Goal: Information Seeking & Learning: Learn about a topic

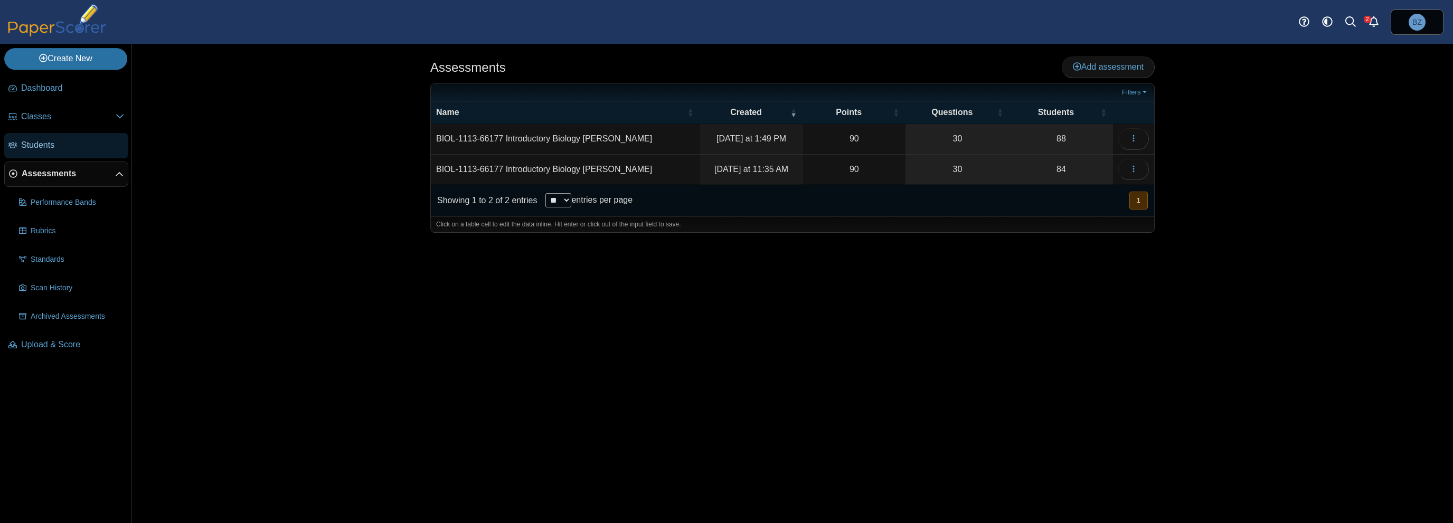
click at [58, 143] on span "Students" at bounding box center [72, 145] width 103 height 12
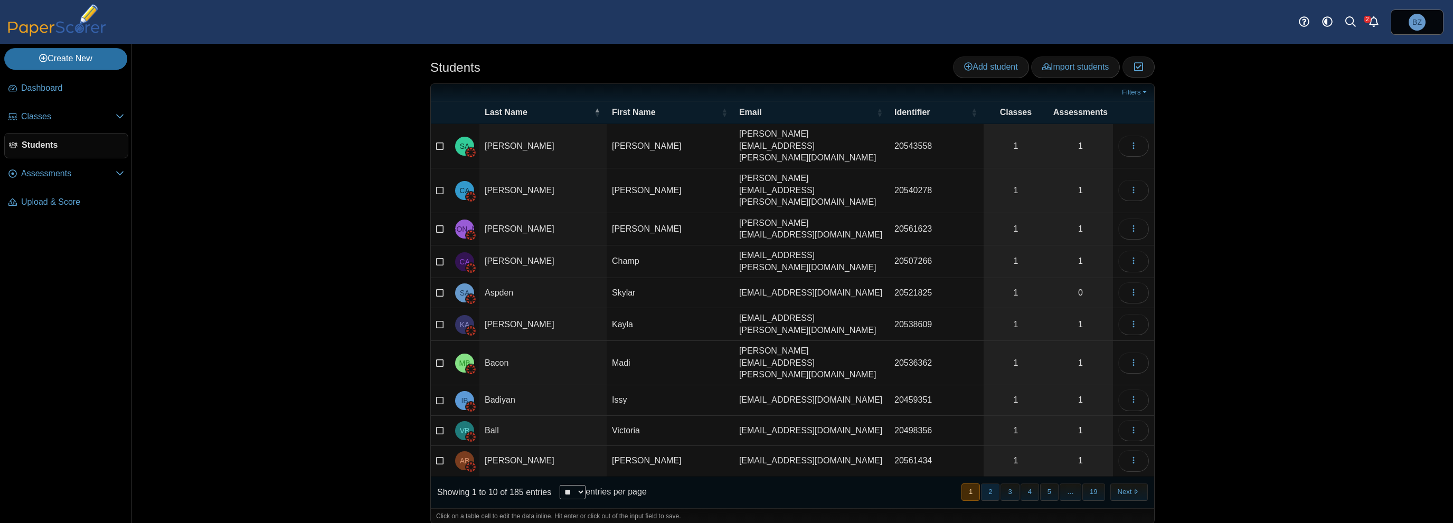
click at [995, 484] on button "2" at bounding box center [990, 492] width 18 height 17
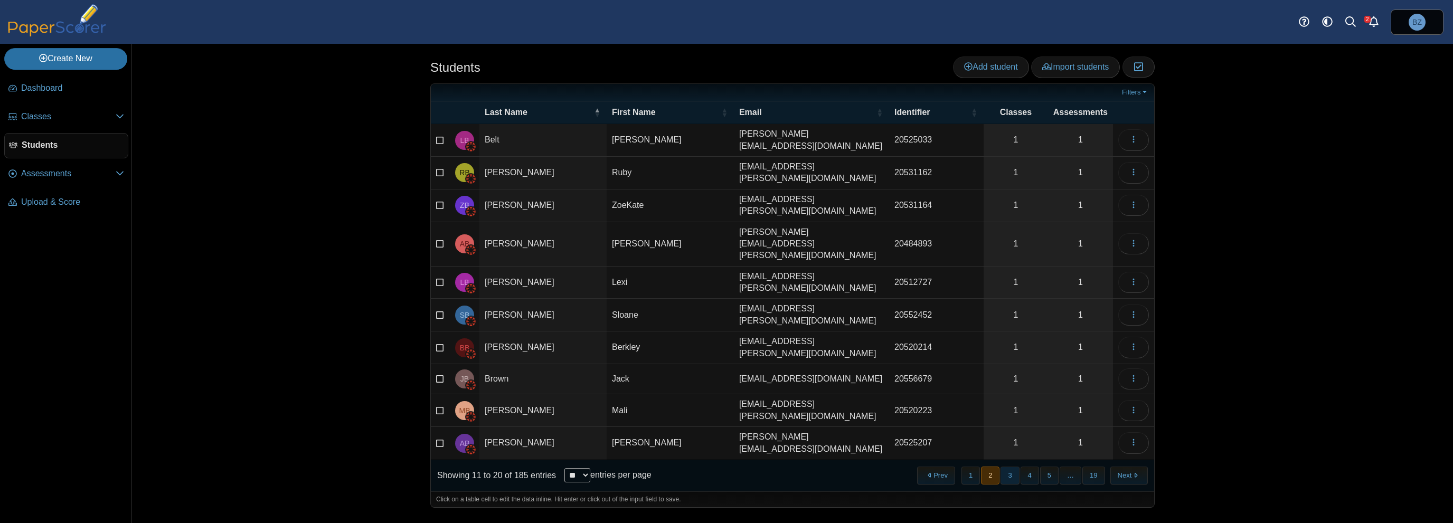
click at [1015, 467] on button "3" at bounding box center [1009, 475] width 18 height 17
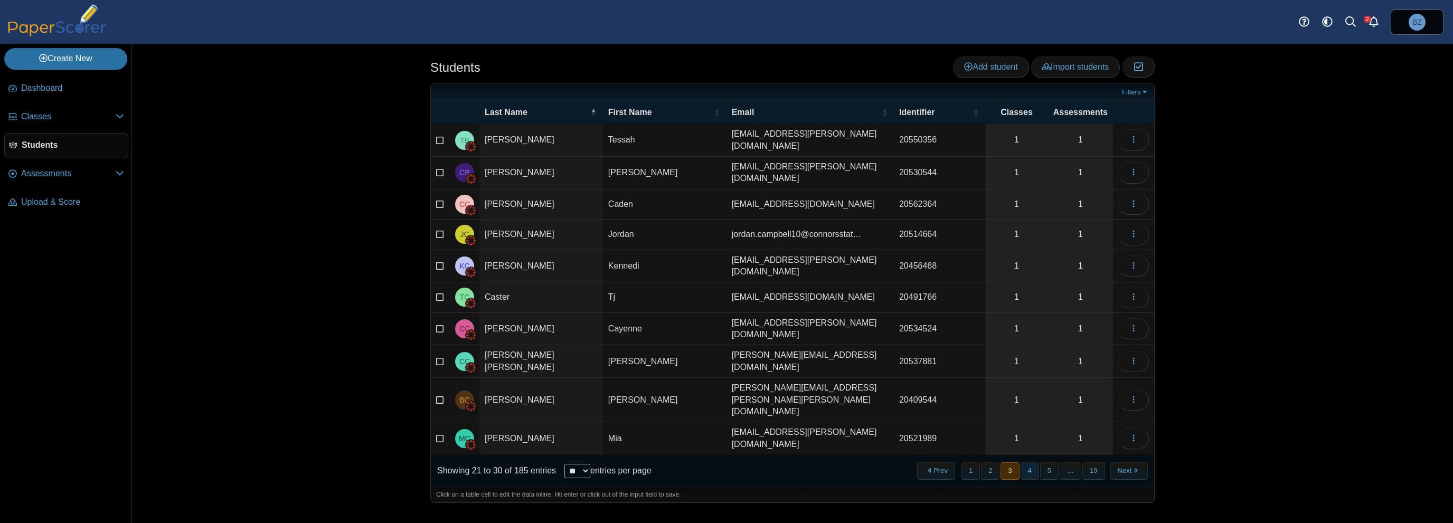
click at [1030, 462] on button "4" at bounding box center [1029, 470] width 18 height 17
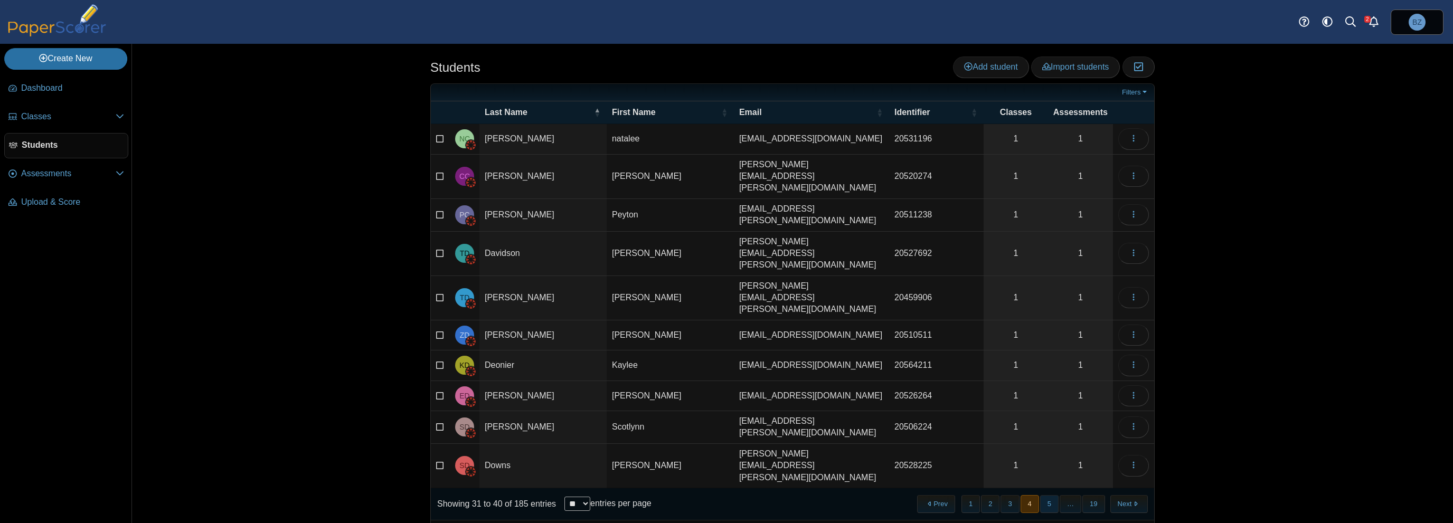
click at [1058, 495] on button "5" at bounding box center [1049, 503] width 18 height 17
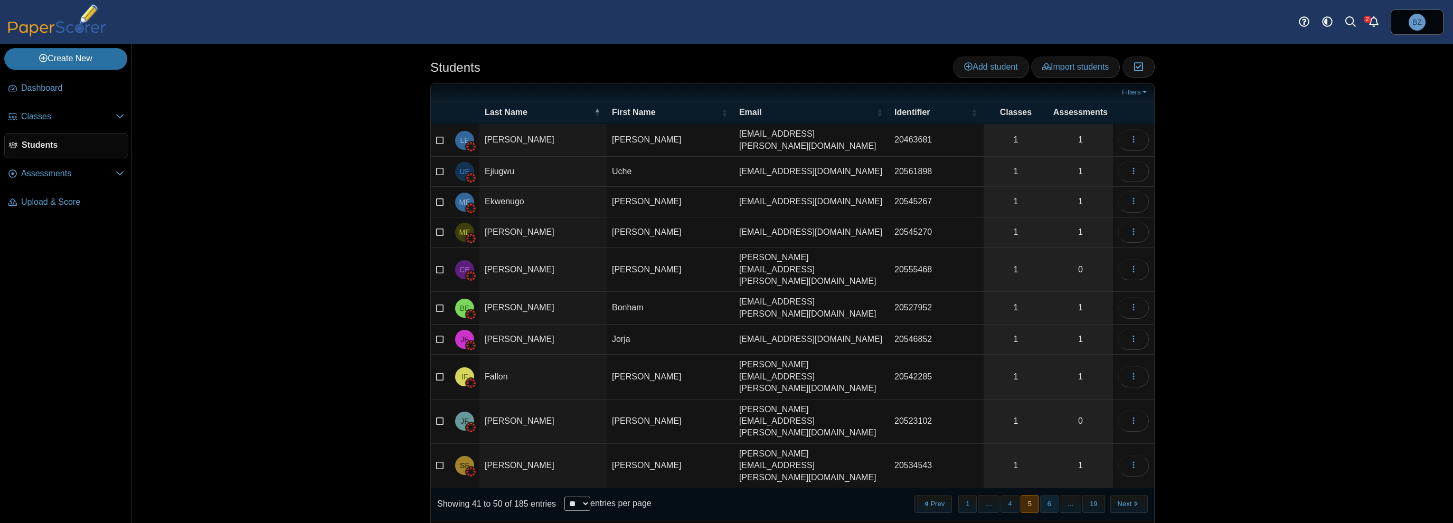
click at [1052, 495] on button "6" at bounding box center [1049, 503] width 18 height 17
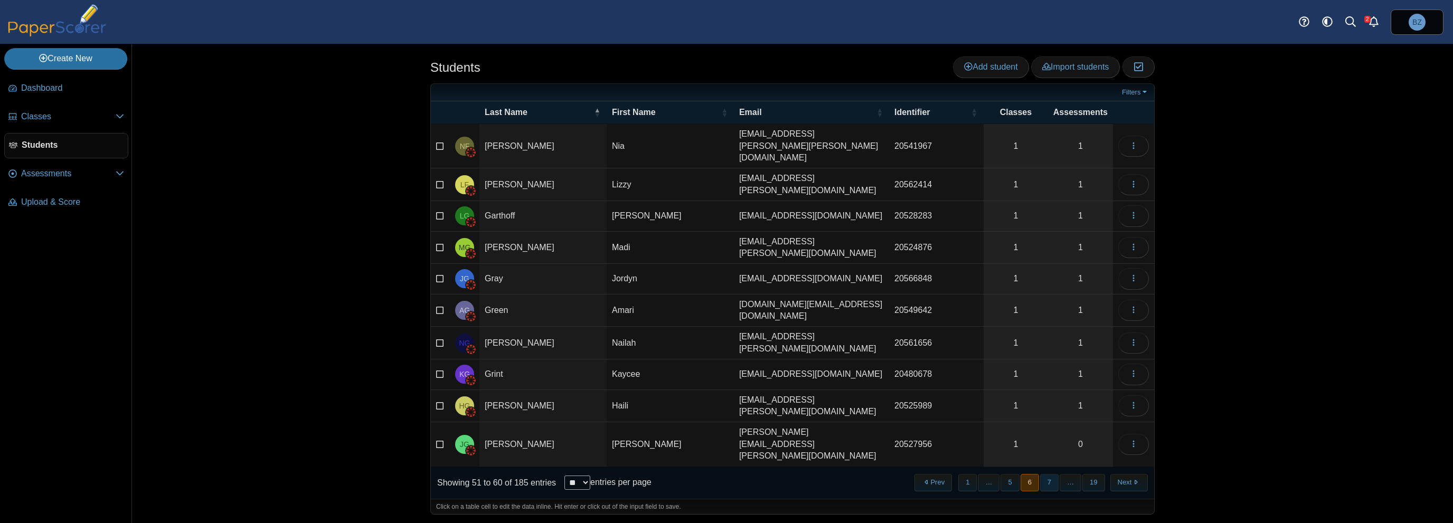
click at [1056, 474] on button "7" at bounding box center [1049, 482] width 18 height 17
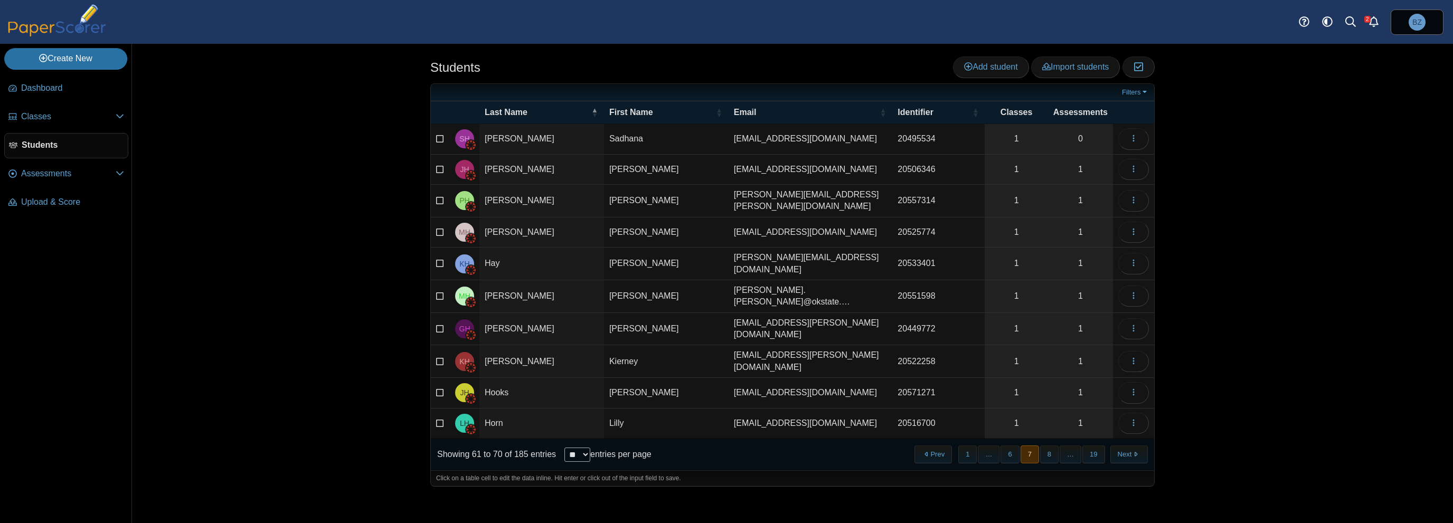
click at [1056, 446] on button "8" at bounding box center [1049, 454] width 18 height 17
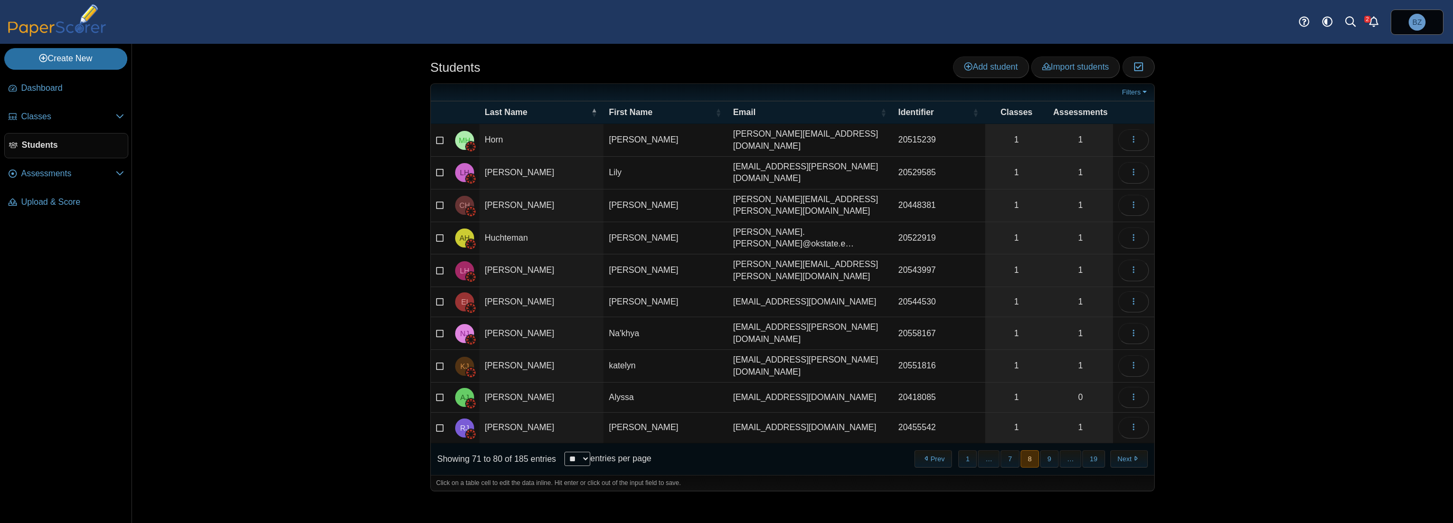
click at [1056, 450] on button "9" at bounding box center [1049, 458] width 18 height 17
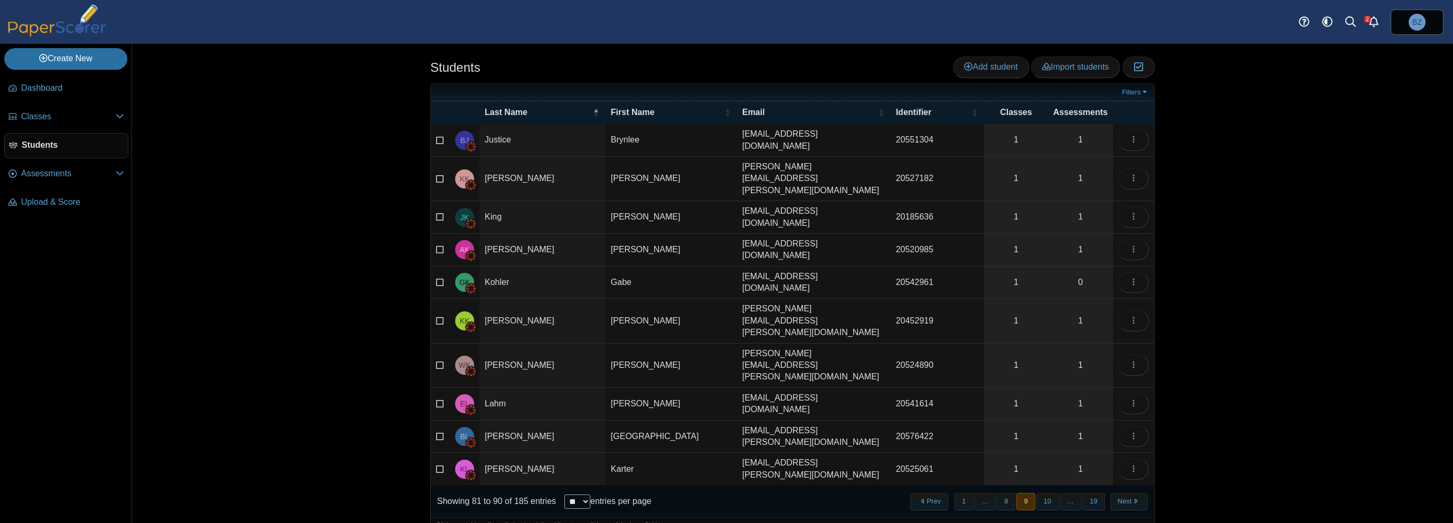
click at [1056, 493] on button "10" at bounding box center [1047, 501] width 22 height 17
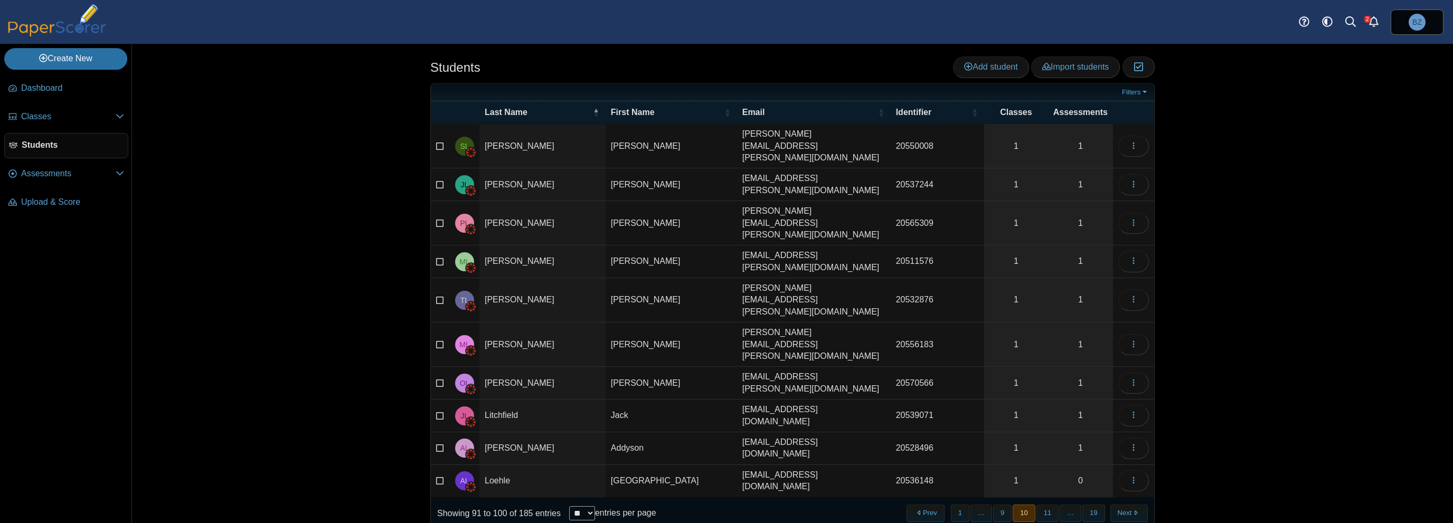
click at [1056, 505] on button "11" at bounding box center [1047, 513] width 22 height 17
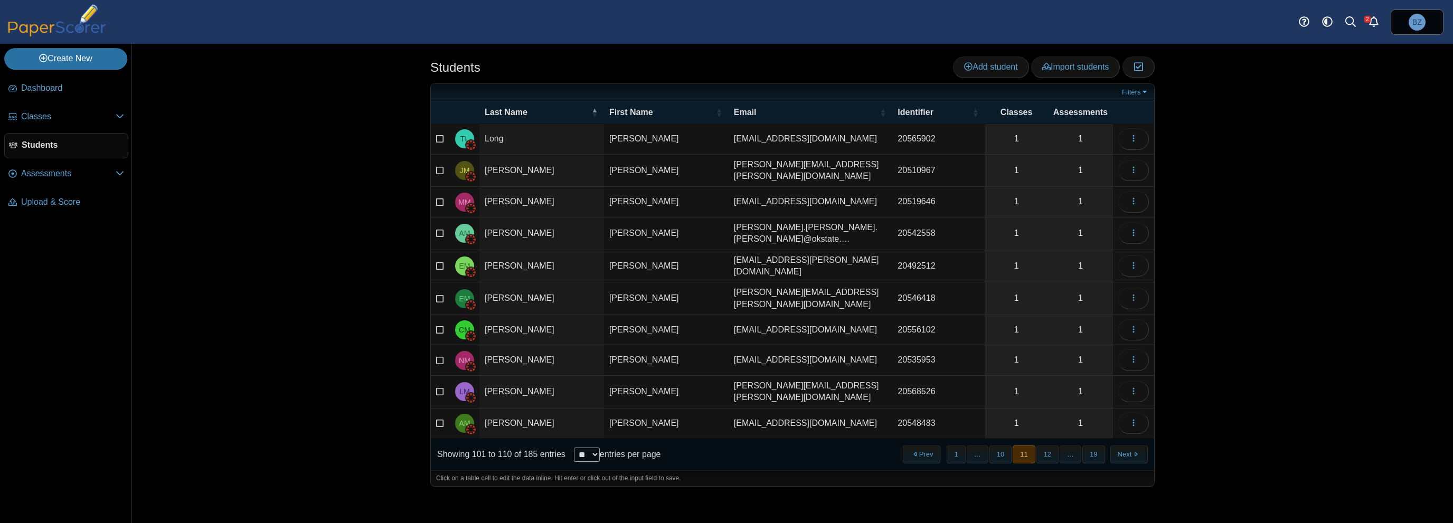
click at [1056, 446] on button "12" at bounding box center [1047, 454] width 22 height 17
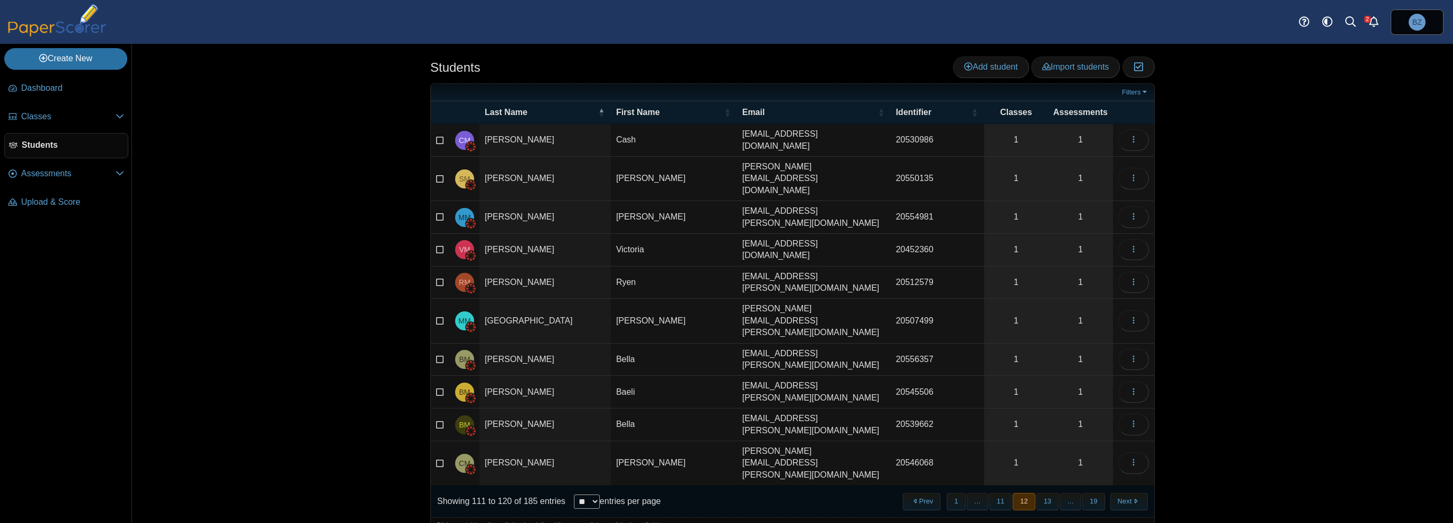
click at [1056, 493] on button "13" at bounding box center [1047, 501] width 22 height 17
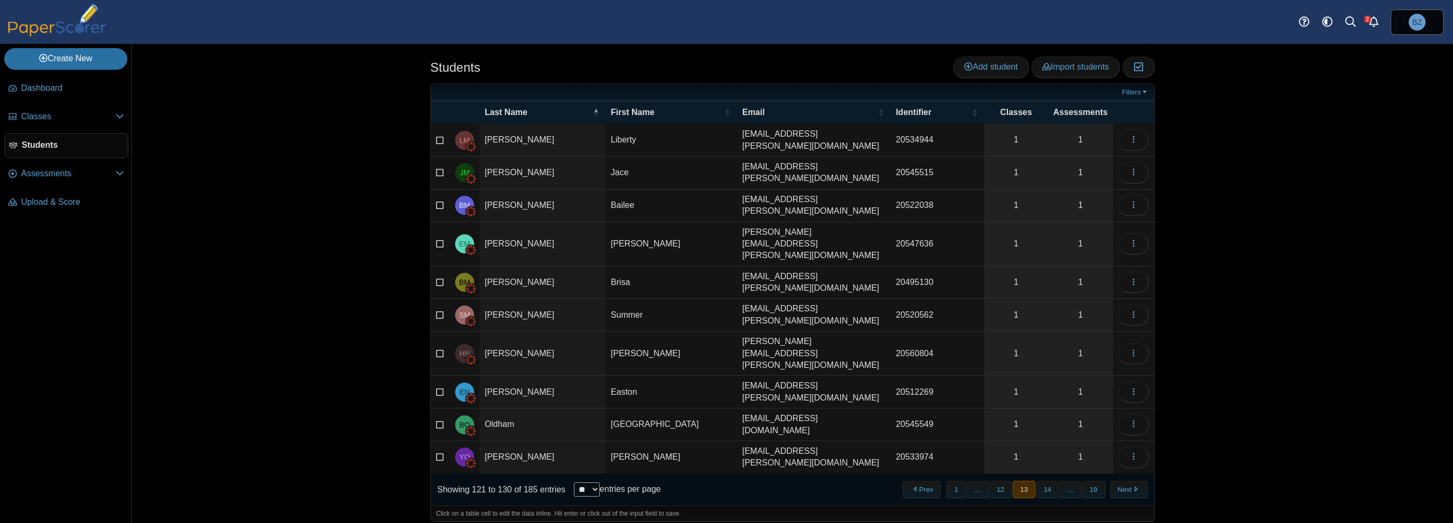
click at [1056, 481] on button "14" at bounding box center [1047, 489] width 22 height 17
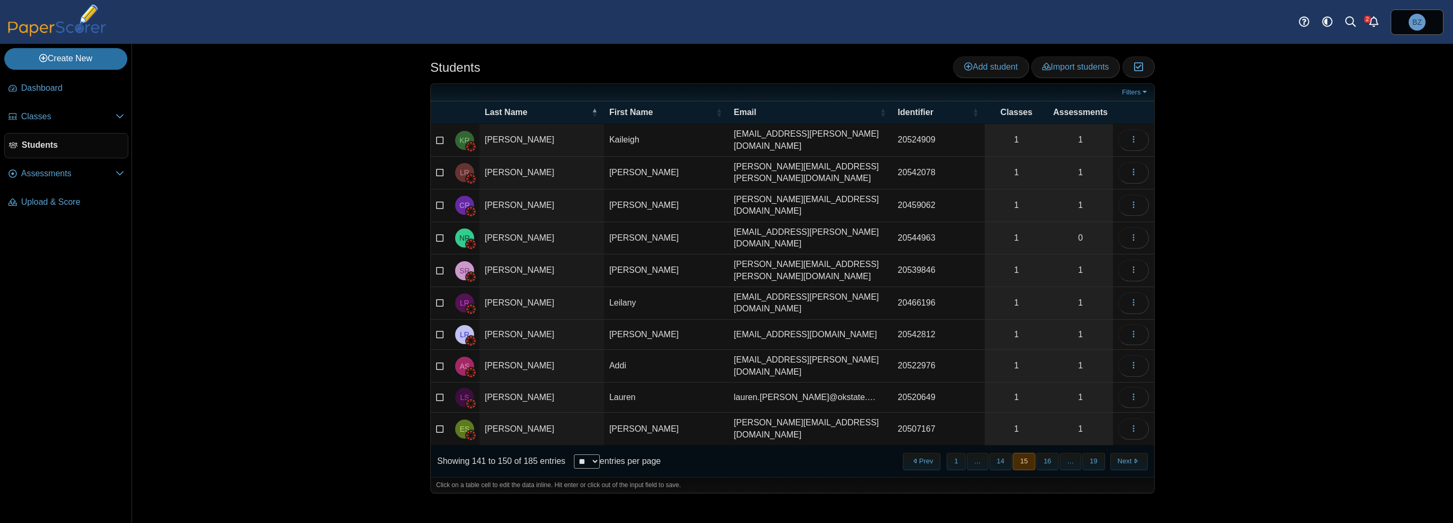
click at [1056, 453] on button "16" at bounding box center [1047, 461] width 22 height 17
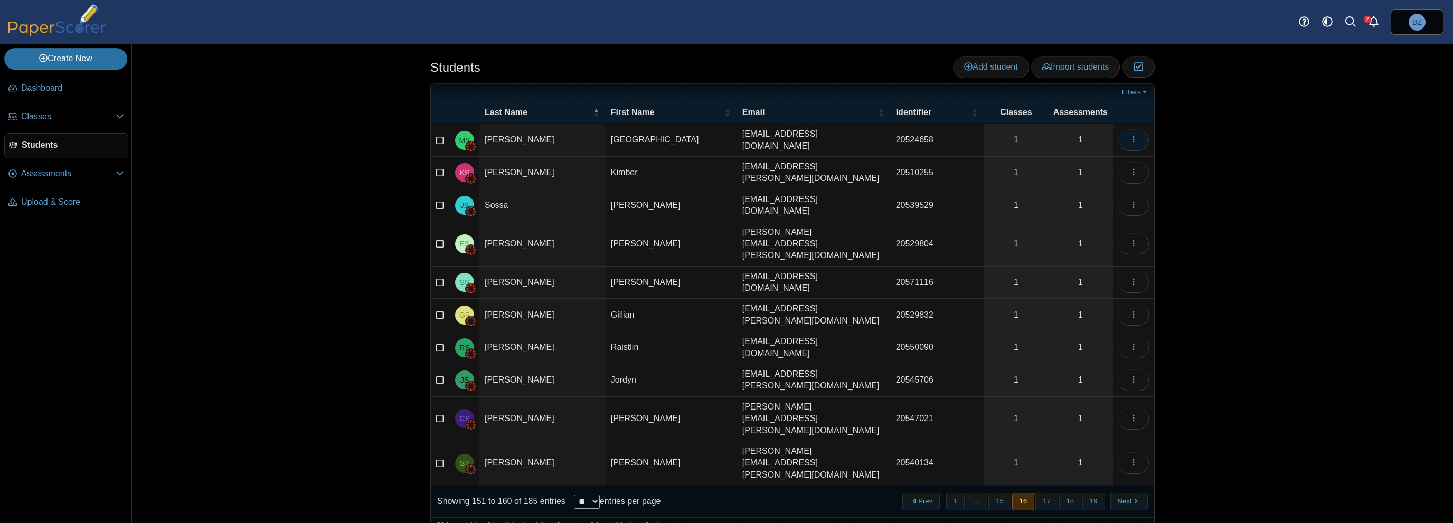
click at [1132, 138] on icon "button" at bounding box center [1133, 139] width 8 height 8
click at [1092, 195] on link "View assessments" at bounding box center [1086, 194] width 127 height 16
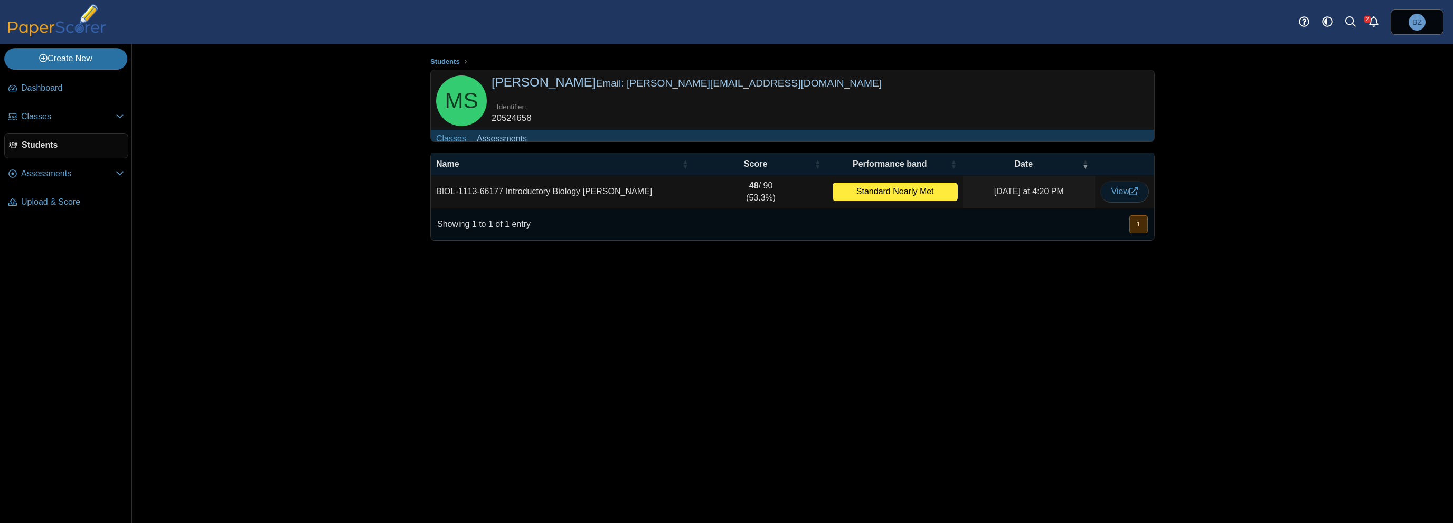
click at [1116, 196] on span "View" at bounding box center [1124, 191] width 26 height 9
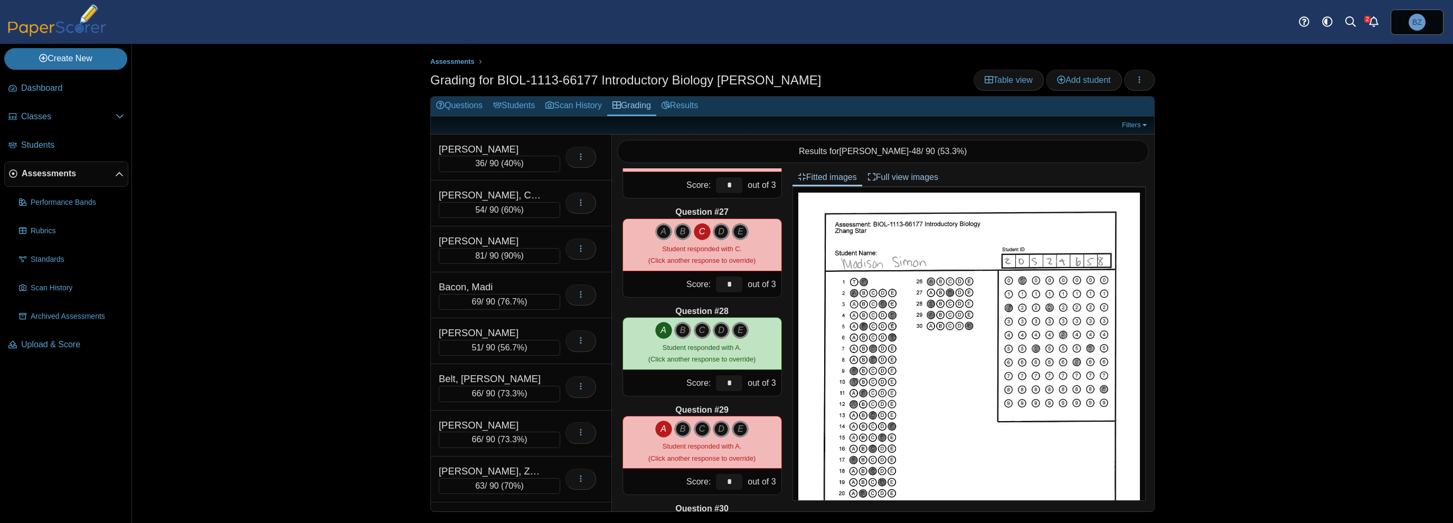
scroll to position [2645, 0]
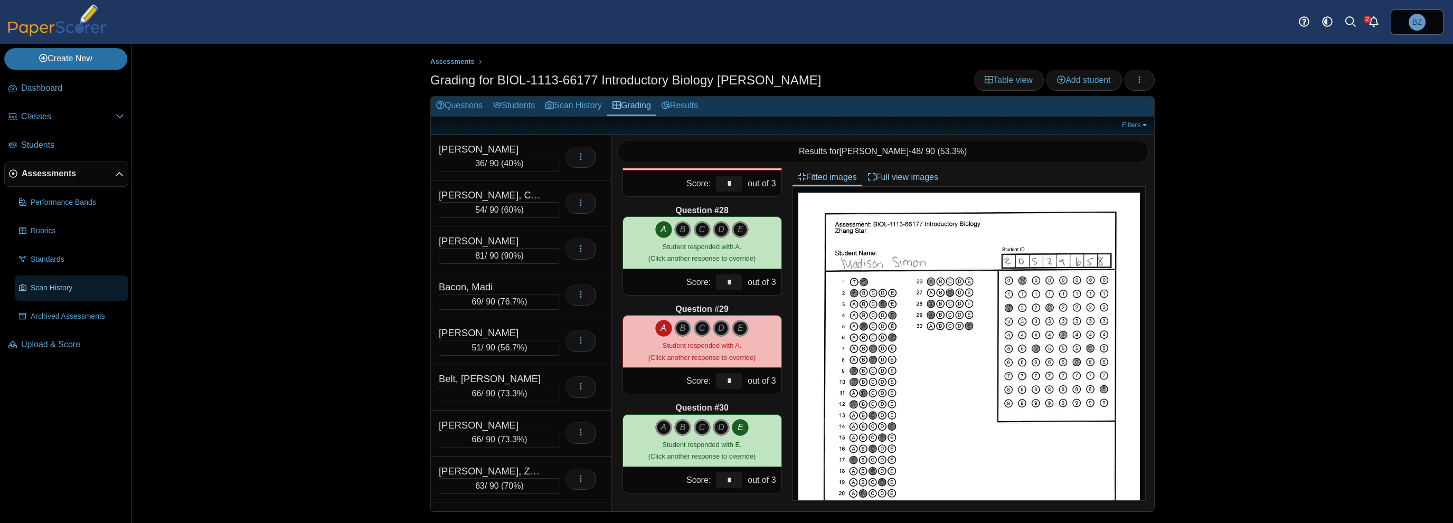
click at [71, 285] on span "Scan History" at bounding box center [77, 288] width 93 height 11
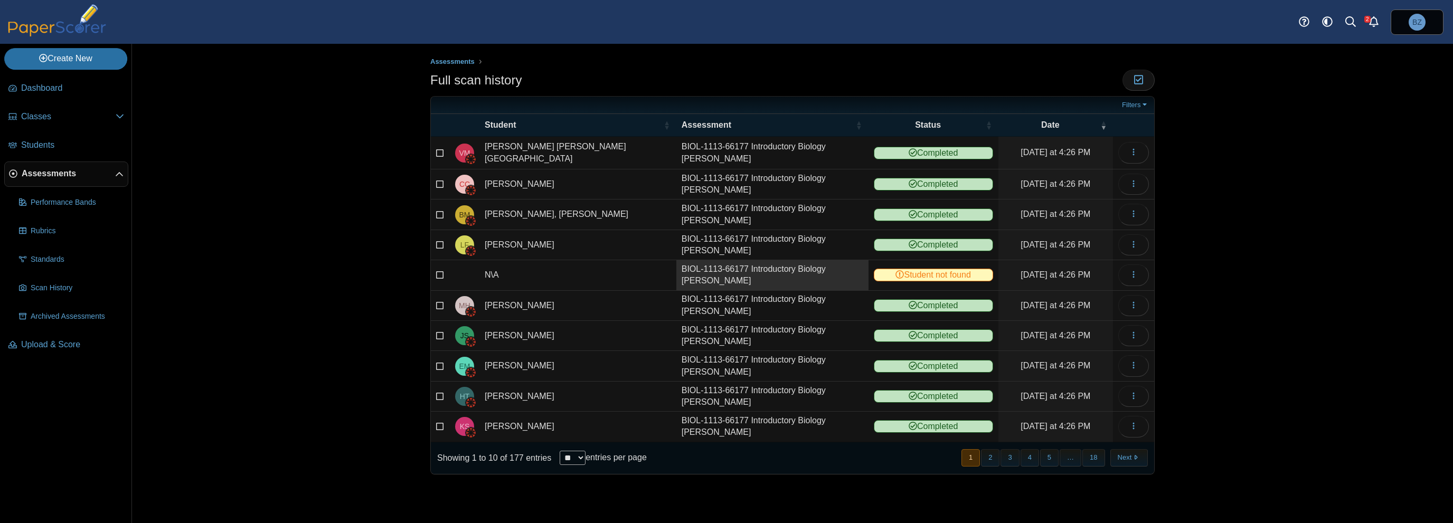
click at [731, 263] on link "BIOL-1113-66177 Introductory Biology [PERSON_NAME]" at bounding box center [772, 275] width 192 height 30
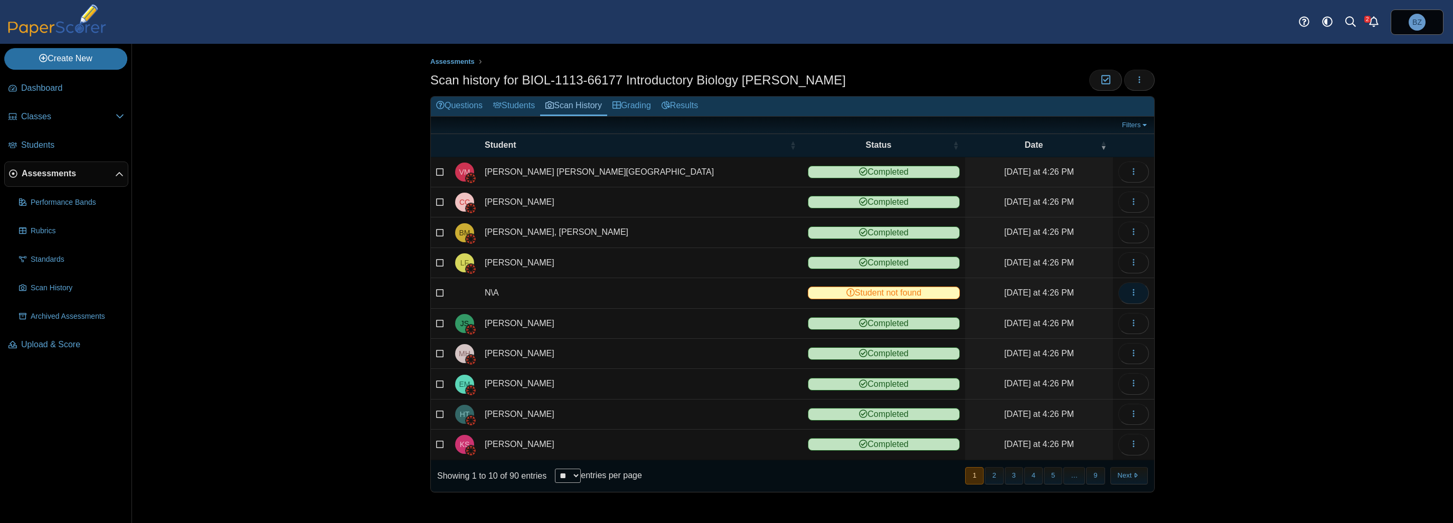
click at [1134, 289] on use "button" at bounding box center [1133, 292] width 2 height 7
click at [1104, 317] on link "View scanned test" at bounding box center [1086, 315] width 127 height 16
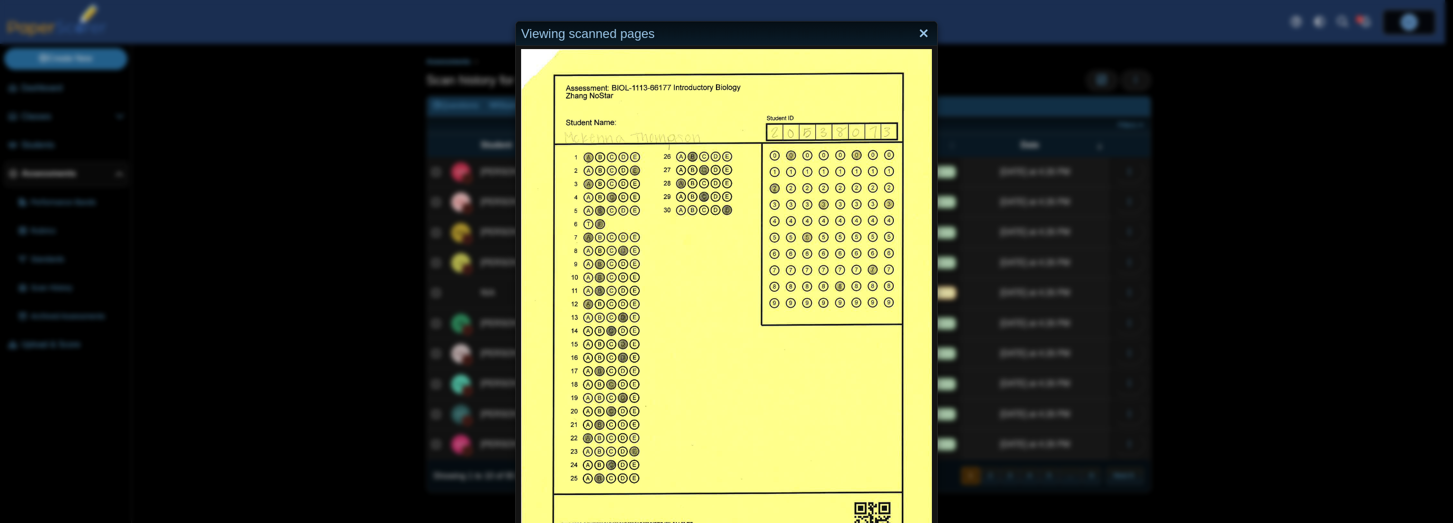
click at [916, 34] on link "Close" at bounding box center [923, 34] width 16 height 18
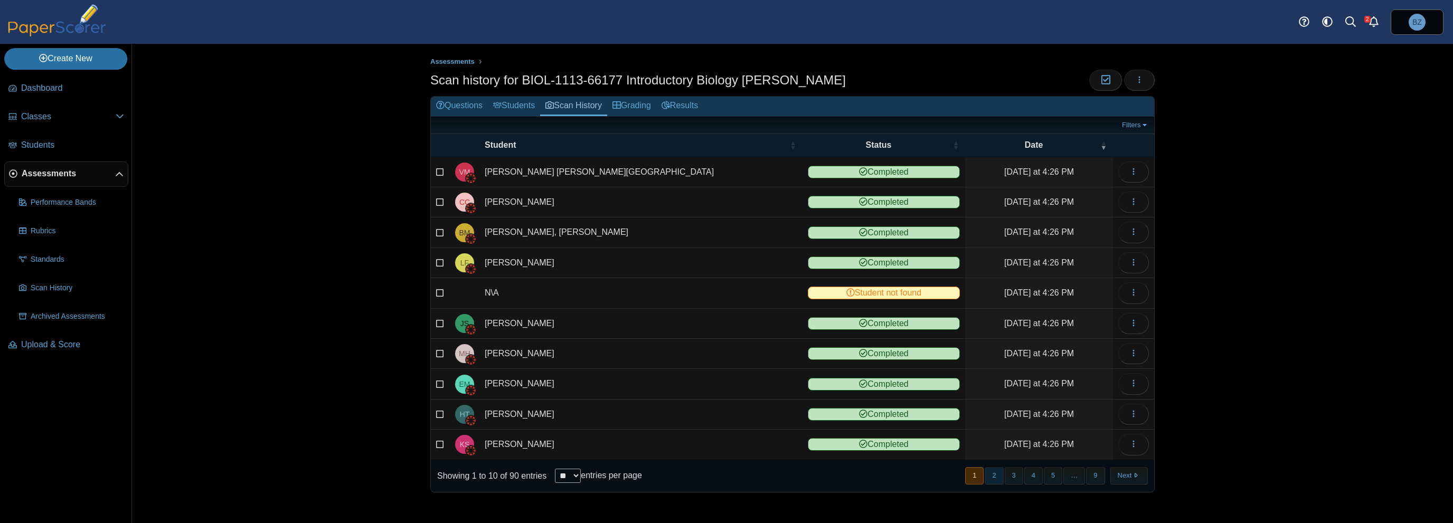
click at [1001, 470] on button "2" at bounding box center [994, 475] width 18 height 17
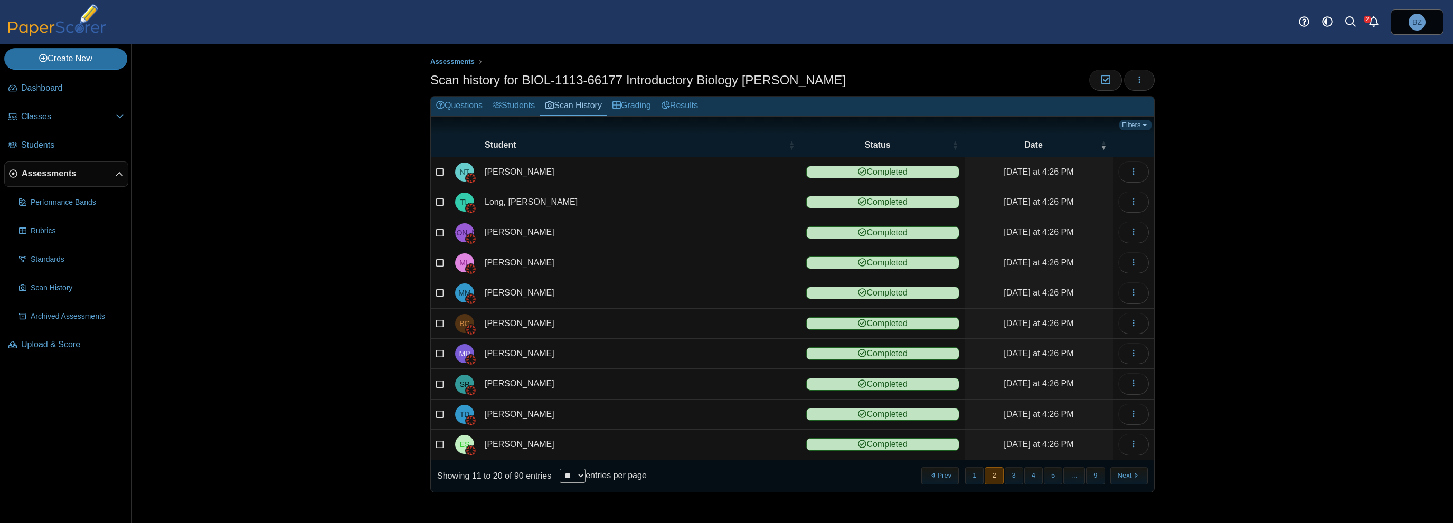
click at [1148, 122] on link "Filters" at bounding box center [1135, 125] width 32 height 11
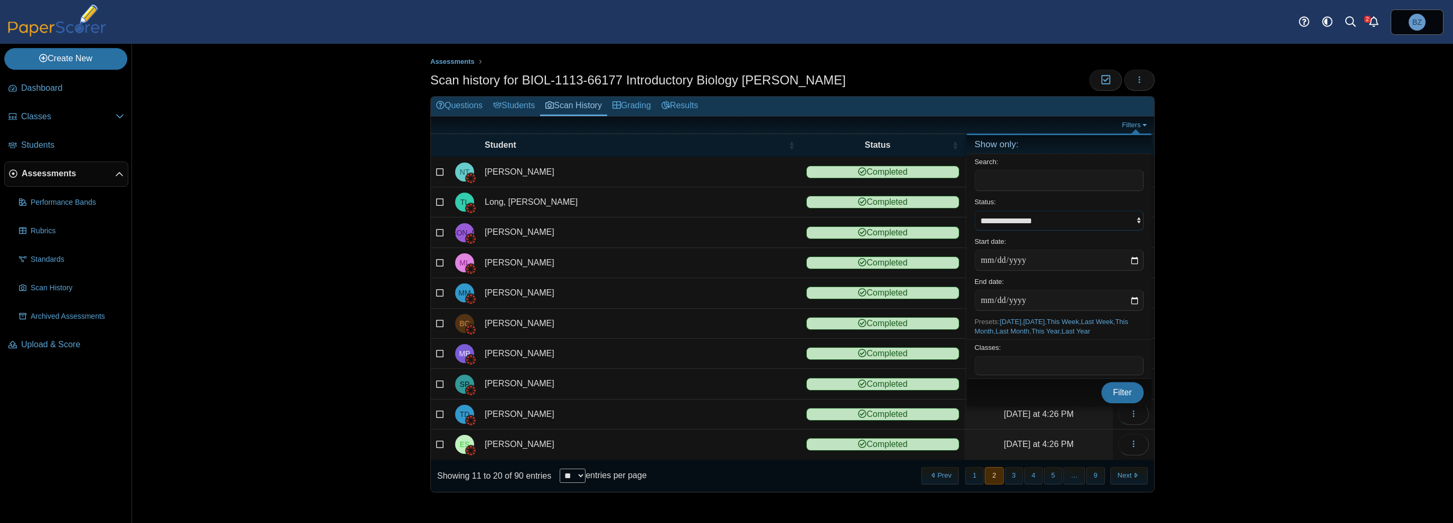
click at [1140, 220] on select "**********" at bounding box center [1058, 221] width 169 height 20
select select "**********"
click at [974, 211] on select "**********" at bounding box center [1058, 221] width 169 height 20
click at [1121, 395] on span "Filter" at bounding box center [1122, 392] width 19 height 9
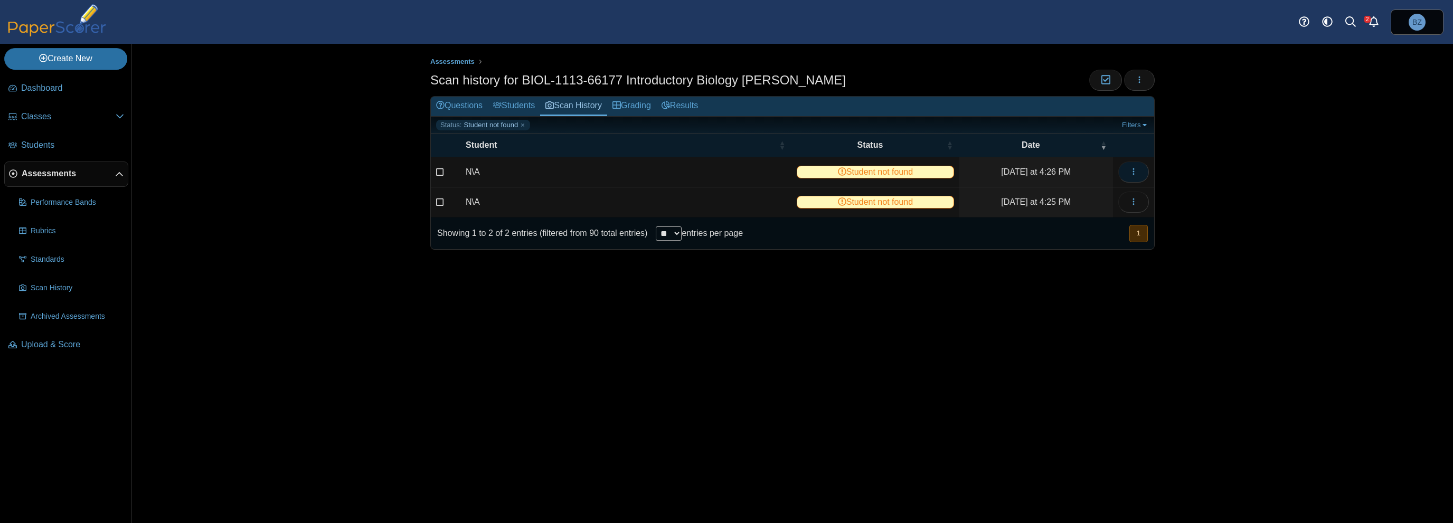
click at [1135, 169] on icon "button" at bounding box center [1133, 171] width 8 height 8
click at [1104, 195] on link "View scanned test" at bounding box center [1086, 195] width 127 height 16
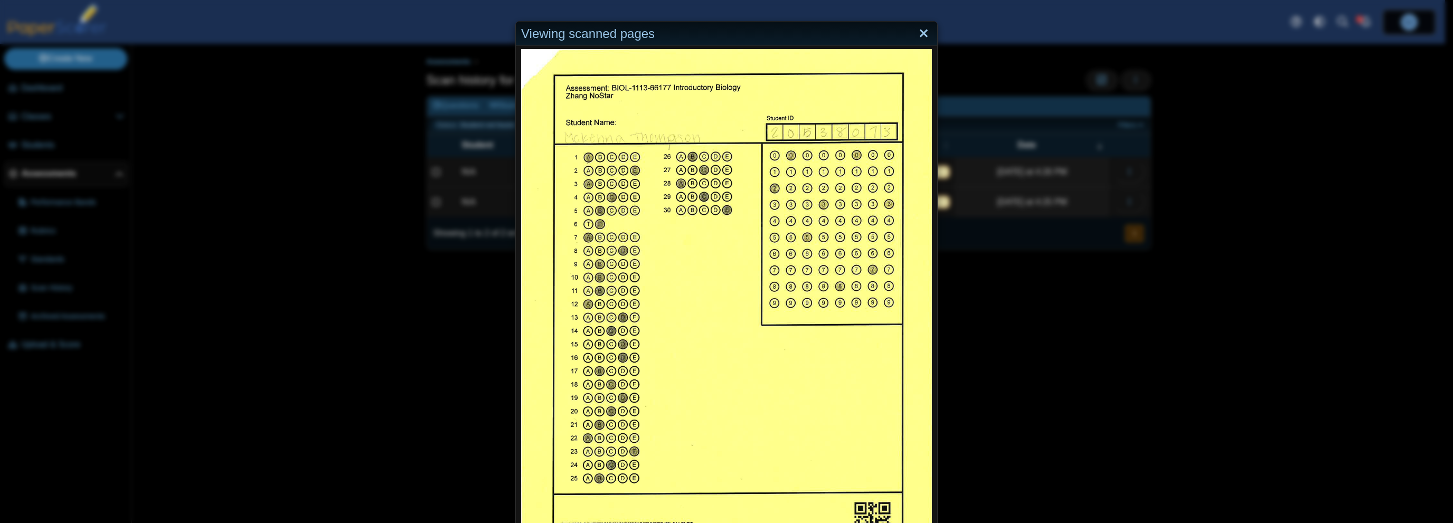
click at [922, 29] on link "Close" at bounding box center [923, 34] width 16 height 18
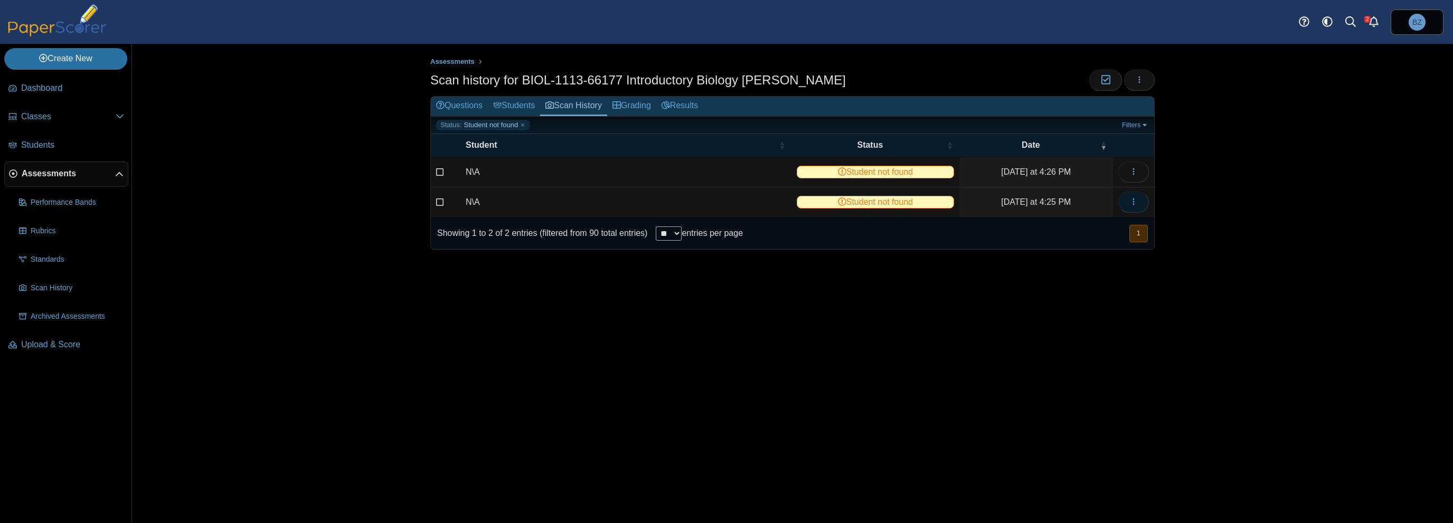
click at [1142, 202] on button "button" at bounding box center [1133, 202] width 31 height 21
click at [1096, 225] on link "View scanned test" at bounding box center [1086, 225] width 127 height 16
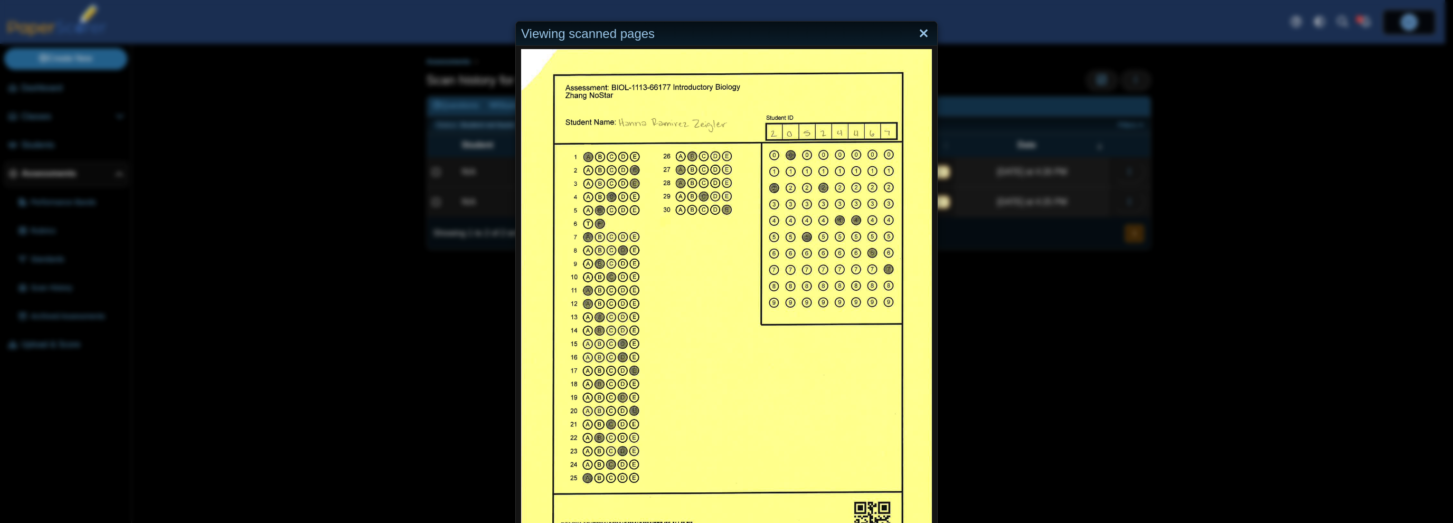
click at [922, 33] on link "Close" at bounding box center [923, 34] width 16 height 18
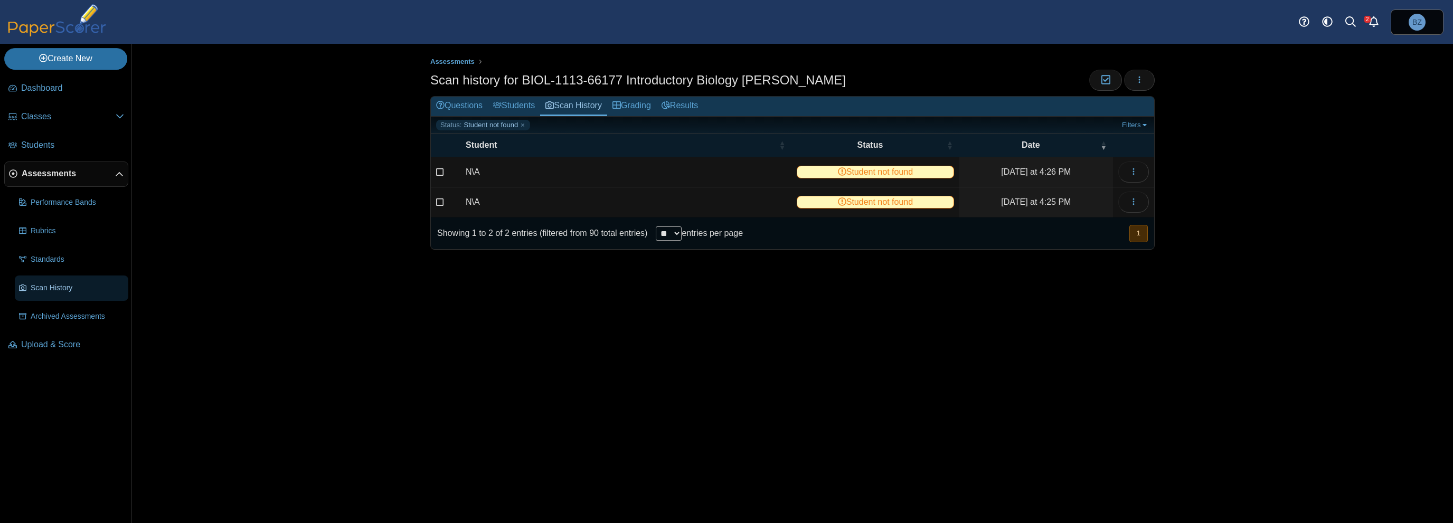
click at [71, 295] on link "Scan History" at bounding box center [71, 288] width 113 height 25
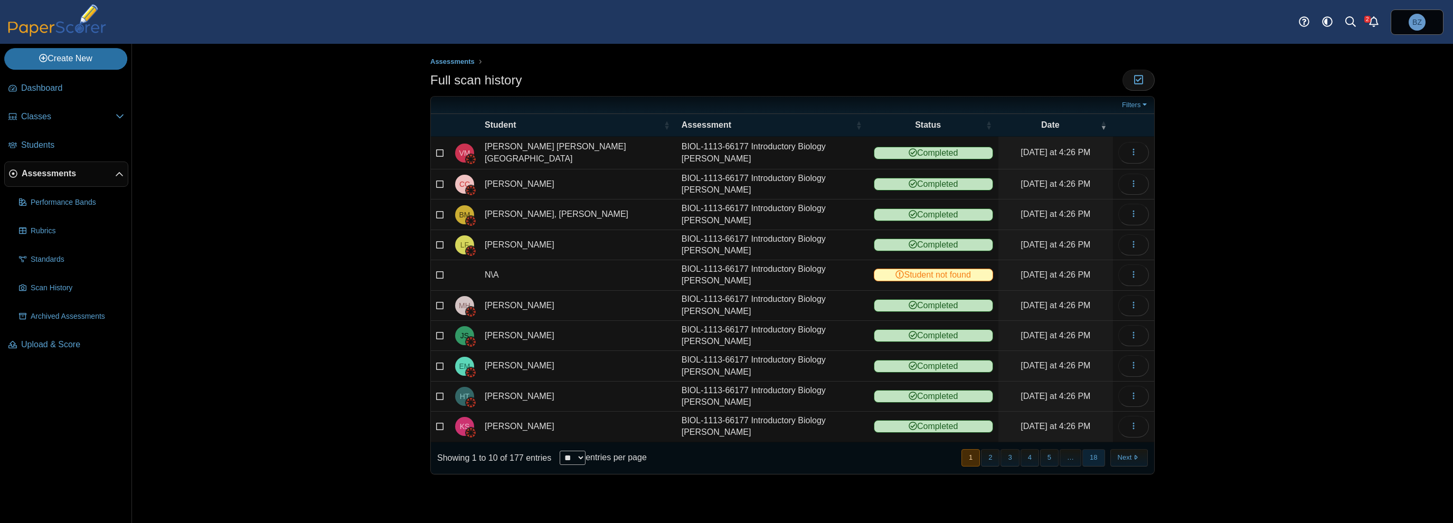
click at [1093, 450] on button "18" at bounding box center [1093, 457] width 22 height 17
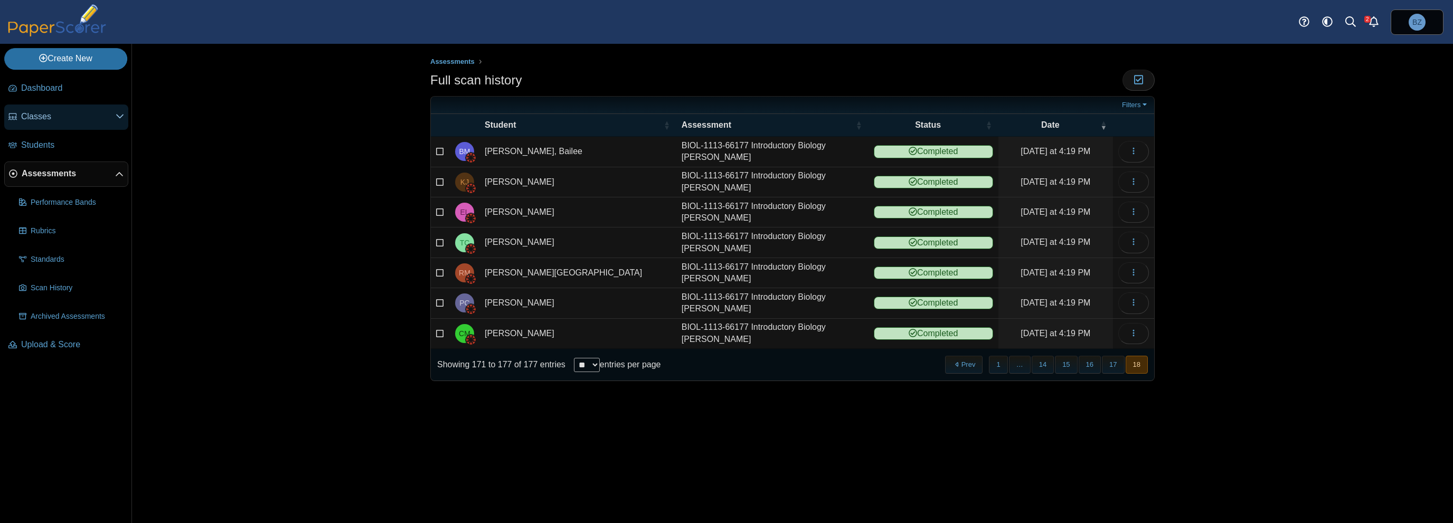
click at [45, 119] on span "Classes" at bounding box center [68, 117] width 94 height 12
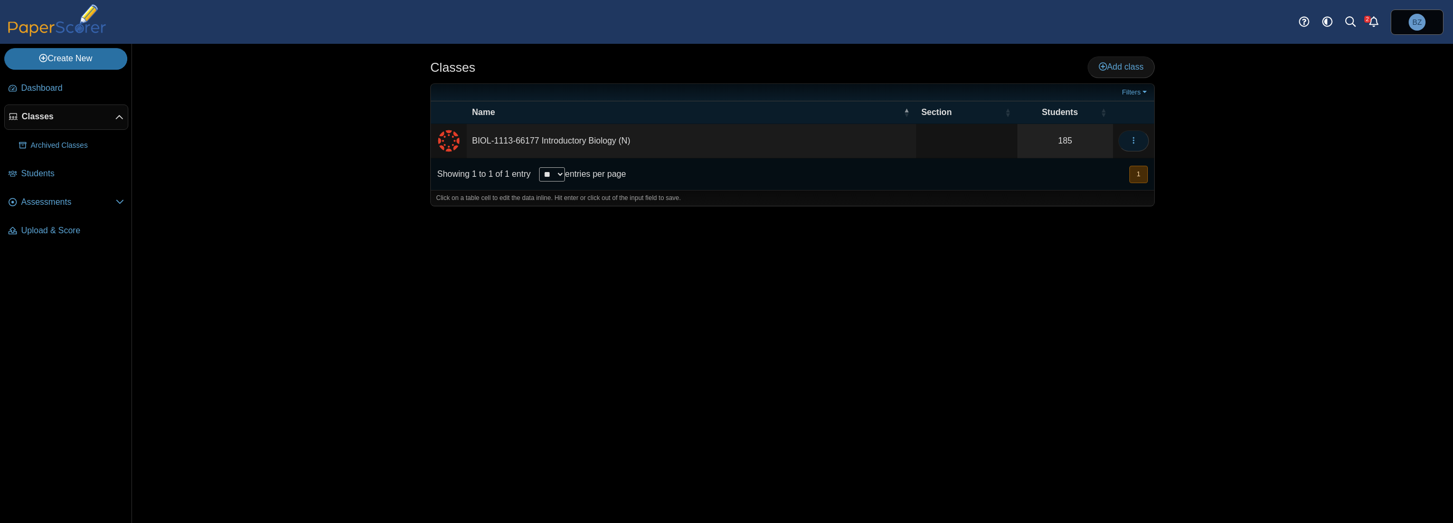
click at [1132, 140] on icon "button" at bounding box center [1133, 140] width 8 height 8
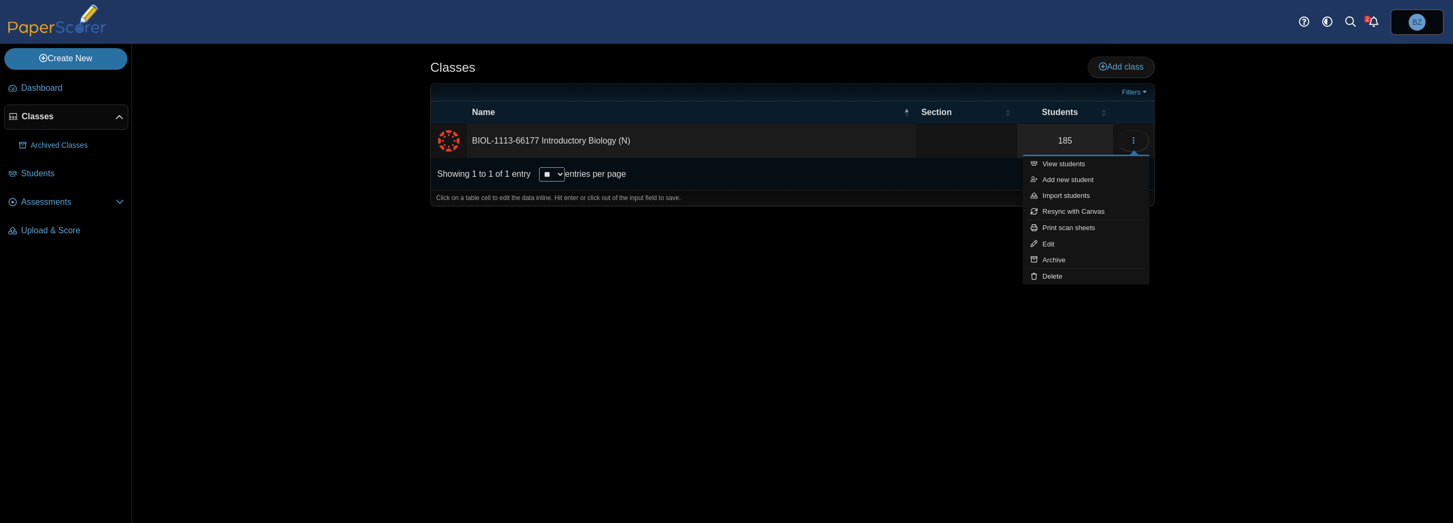
click at [543, 141] on td "BIOL-1113-66177 Introductory Biology (N)" at bounding box center [691, 141] width 449 height 34
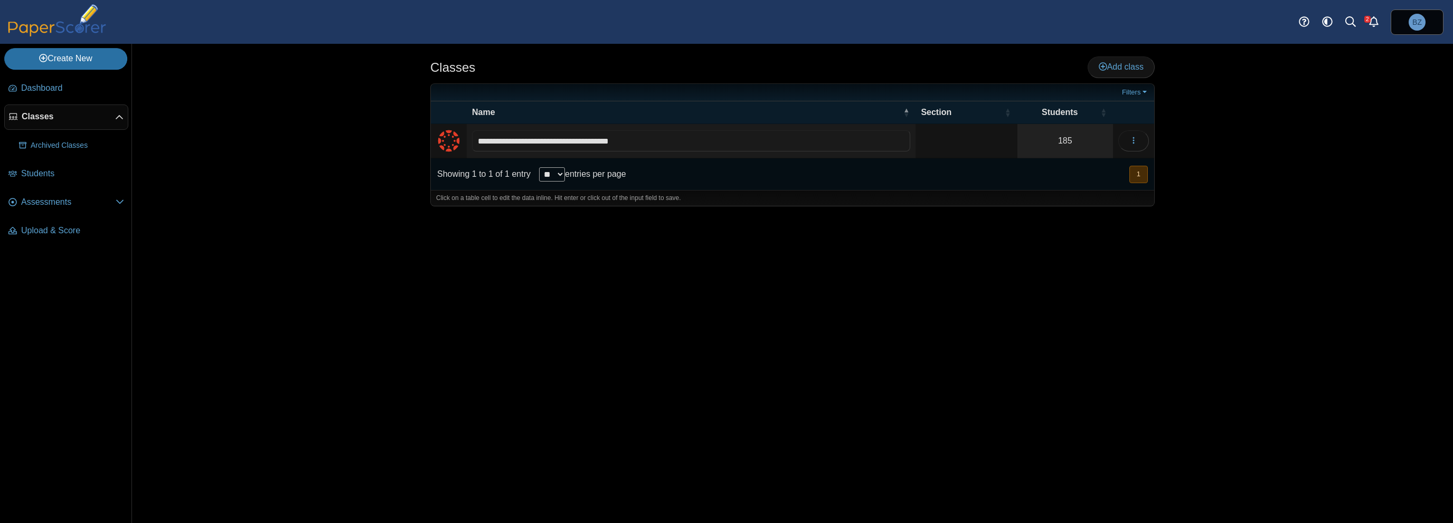
click at [113, 114] on span "Classes" at bounding box center [68, 117] width 93 height 12
click at [57, 172] on span "Students" at bounding box center [72, 174] width 103 height 12
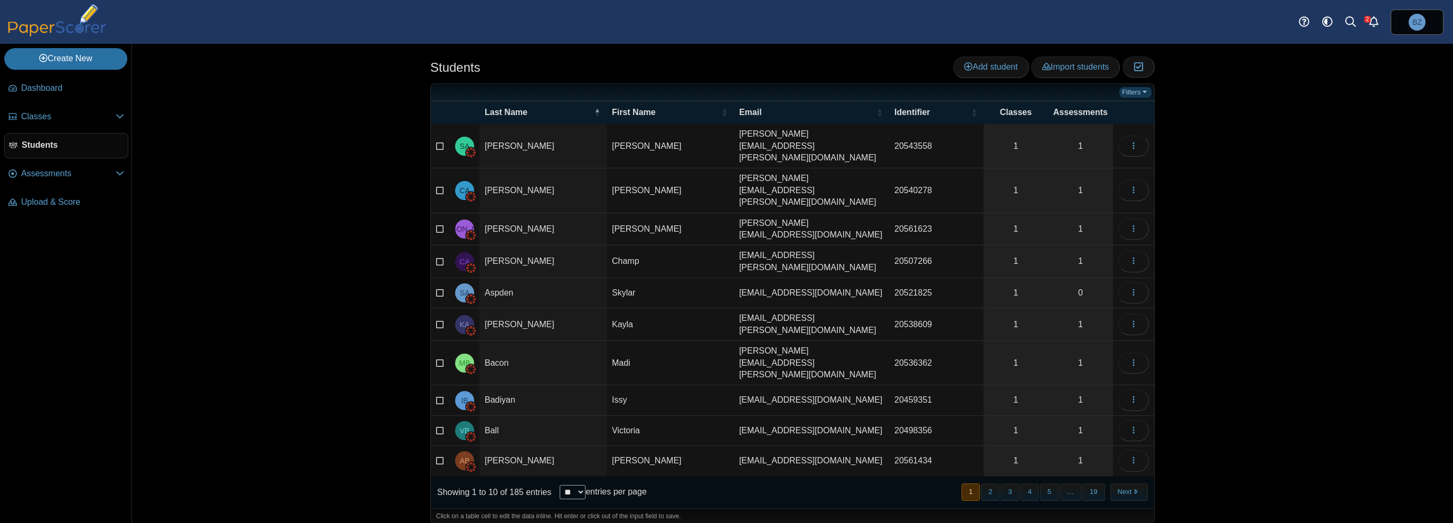
click at [1147, 92] on link "Filters" at bounding box center [1135, 92] width 32 height 11
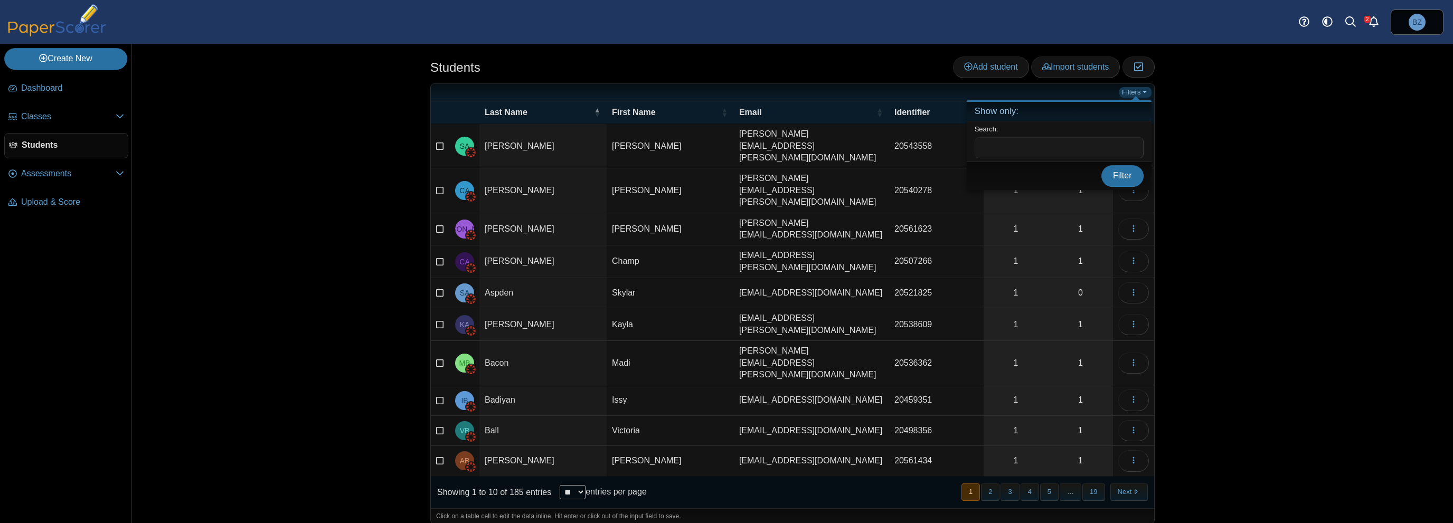
click at [1147, 92] on link "Filters" at bounding box center [1135, 92] width 32 height 11
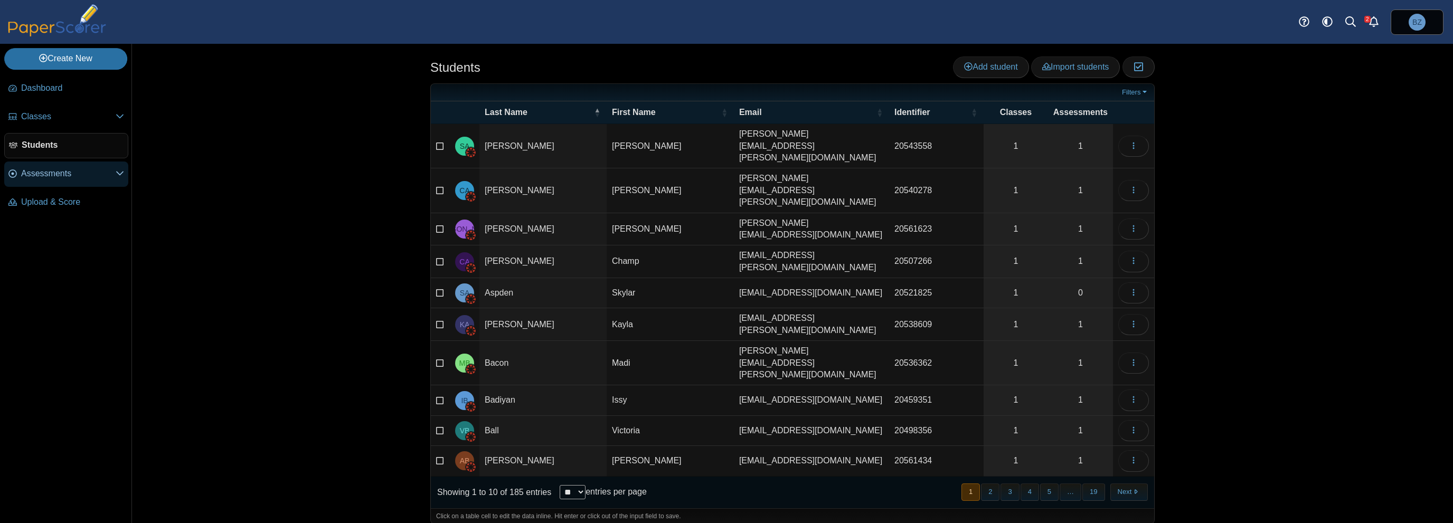
click at [56, 177] on span "Assessments" at bounding box center [68, 174] width 94 height 12
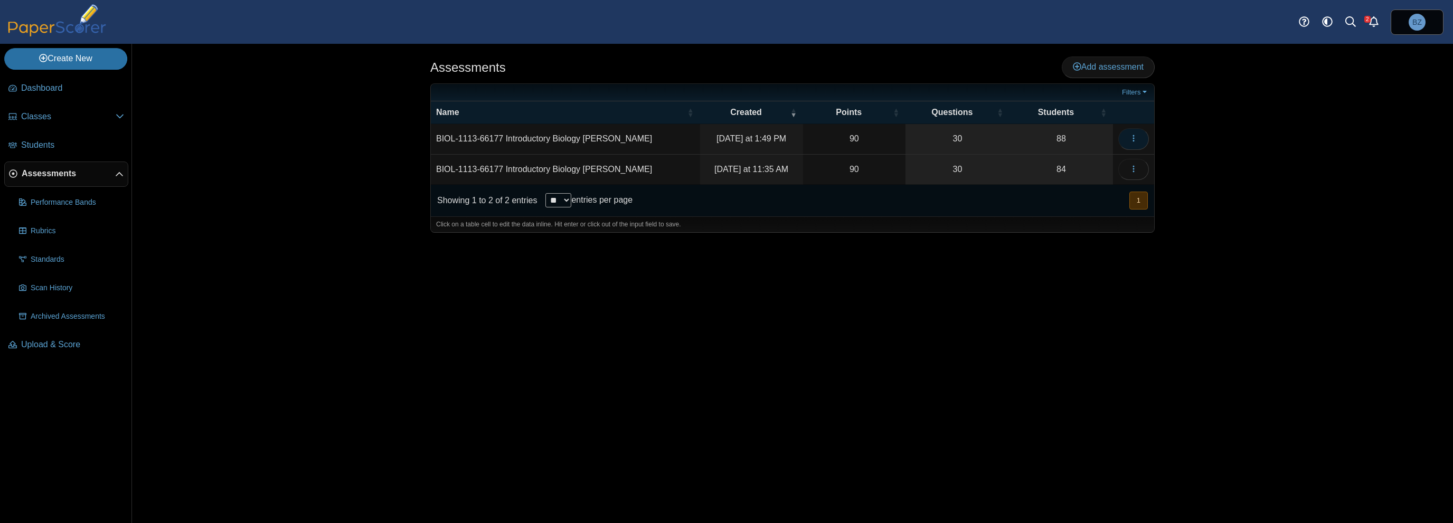
click at [1141, 139] on button "button" at bounding box center [1133, 138] width 31 height 21
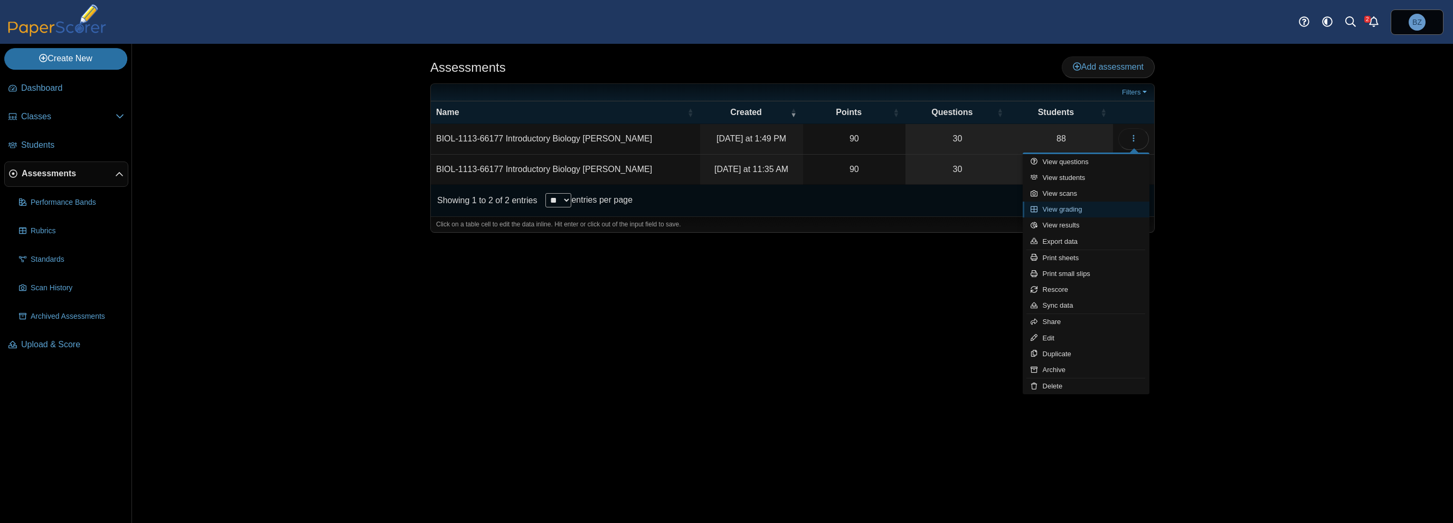
click at [1116, 209] on link "View grading" at bounding box center [1086, 210] width 127 height 16
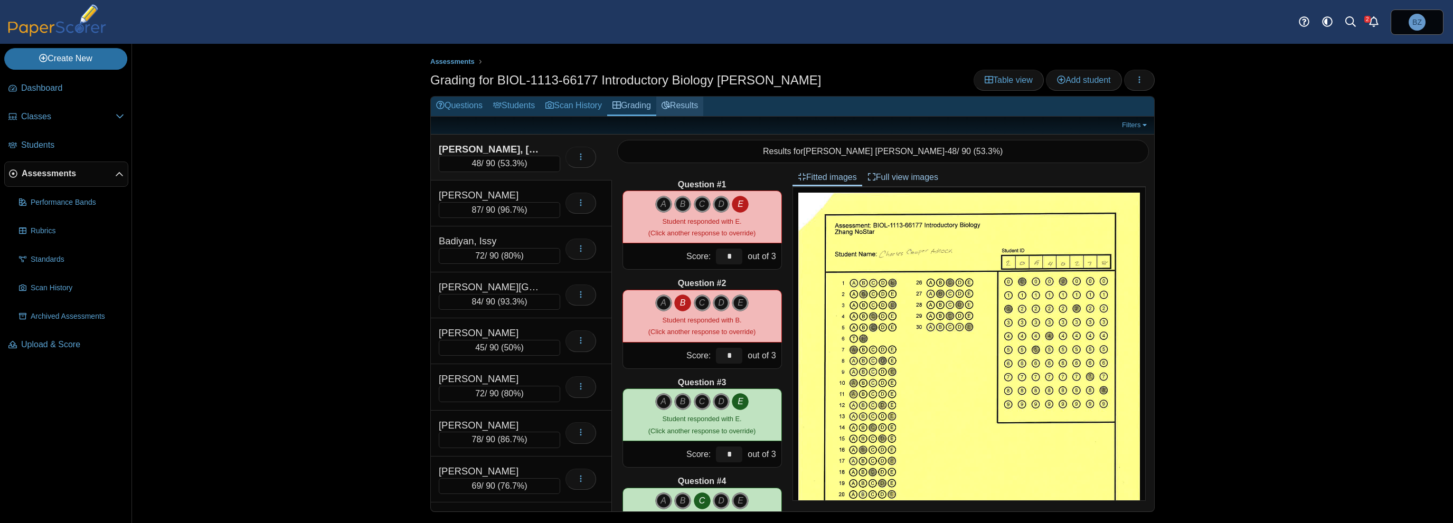
click at [684, 106] on link "Results" at bounding box center [679, 107] width 47 height 20
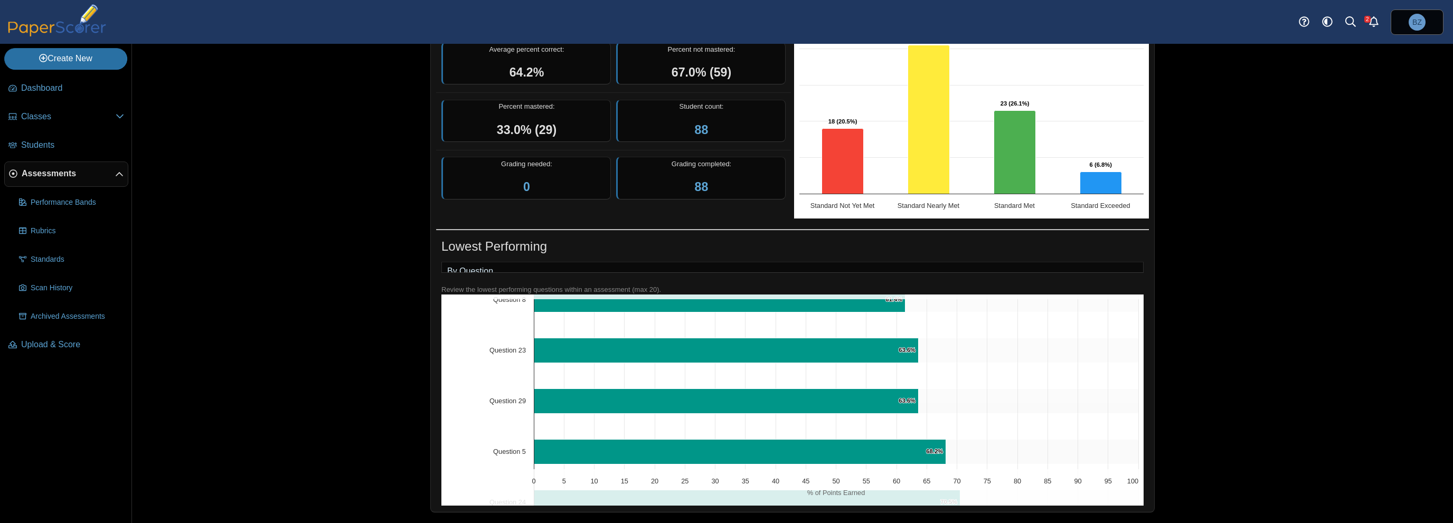
scroll to position [845, 0]
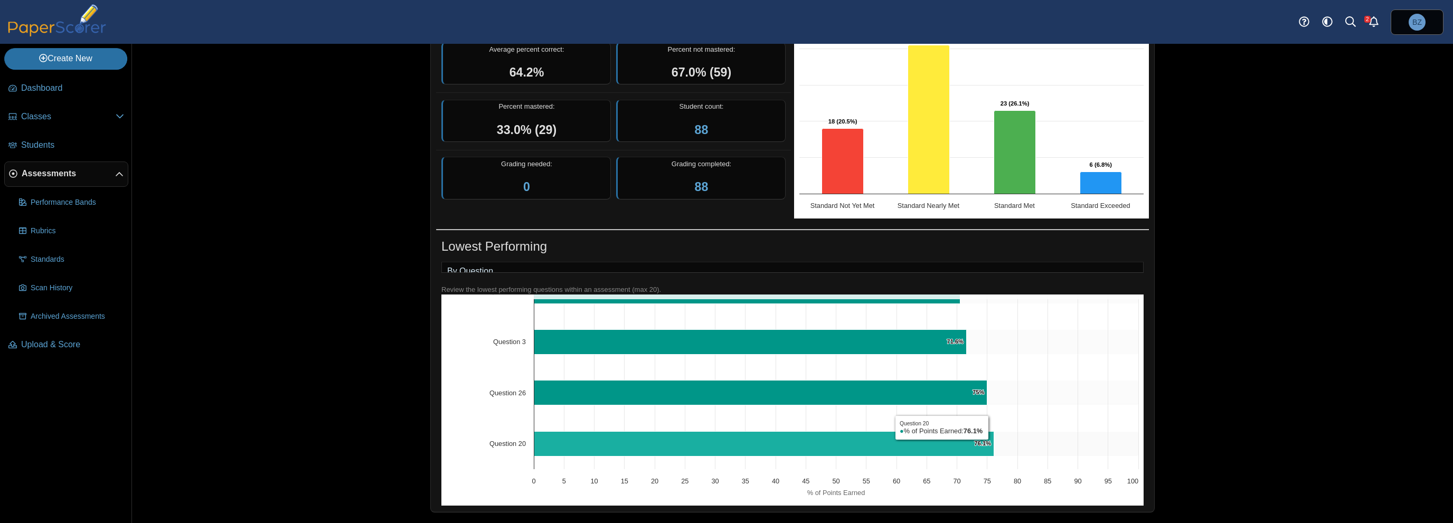
click at [938, 443] on icon "Question 20, 76.1%. % of Points Earned." at bounding box center [764, 443] width 460 height 25
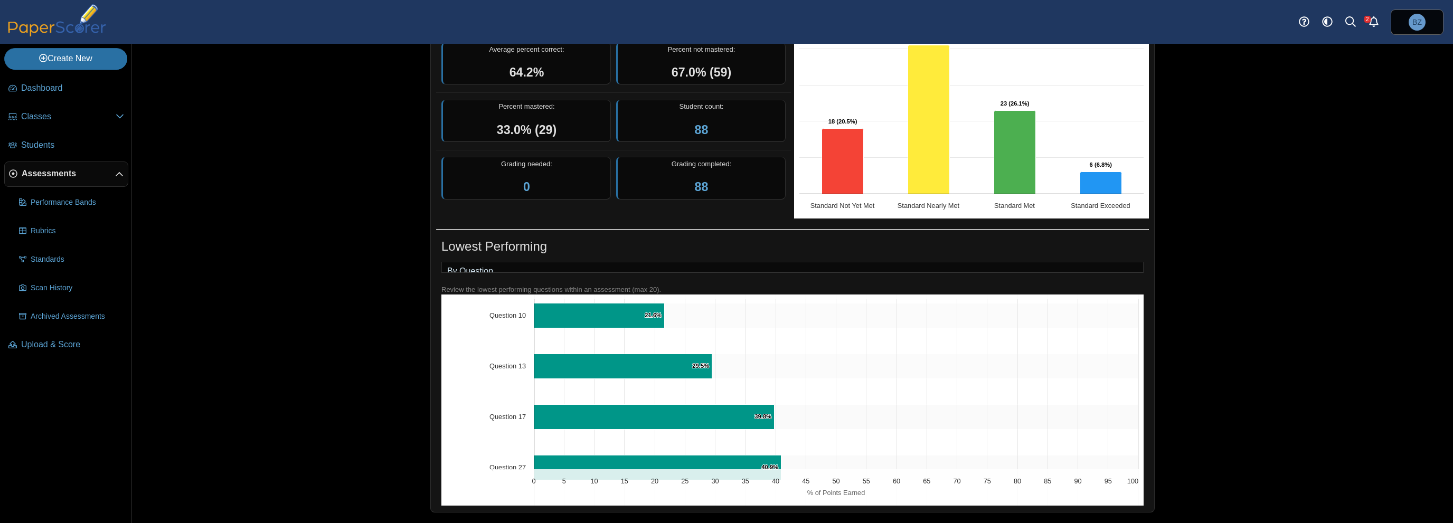
scroll to position [0, 0]
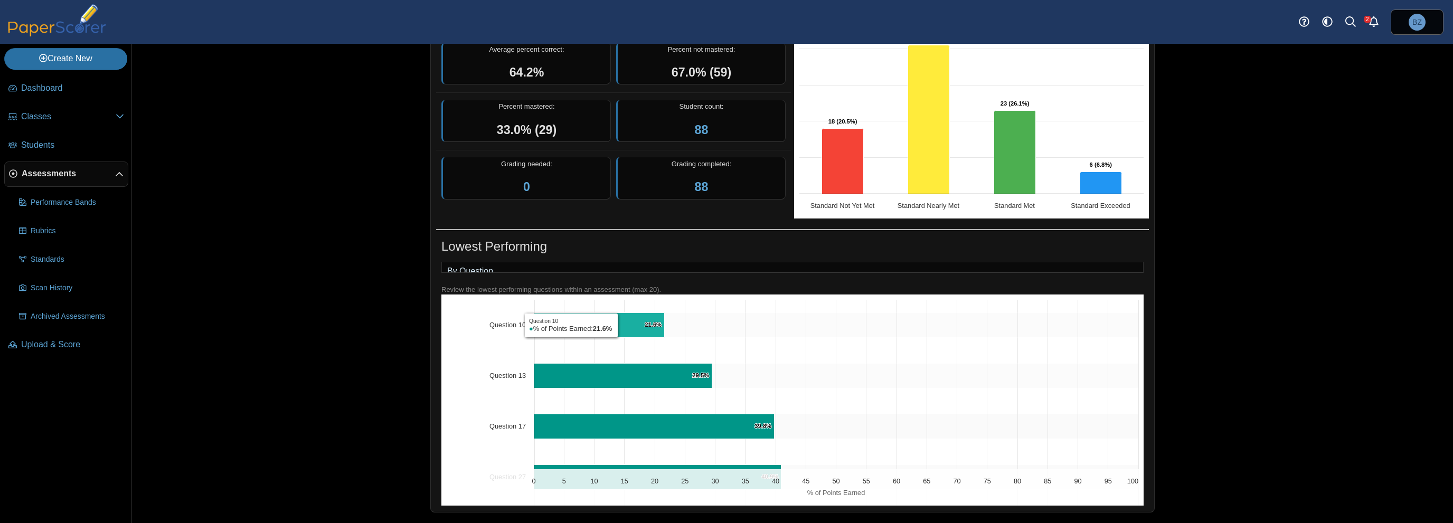
click at [617, 326] on icon "Question 10, 21.6%. % of Points Earned." at bounding box center [599, 325] width 130 height 25
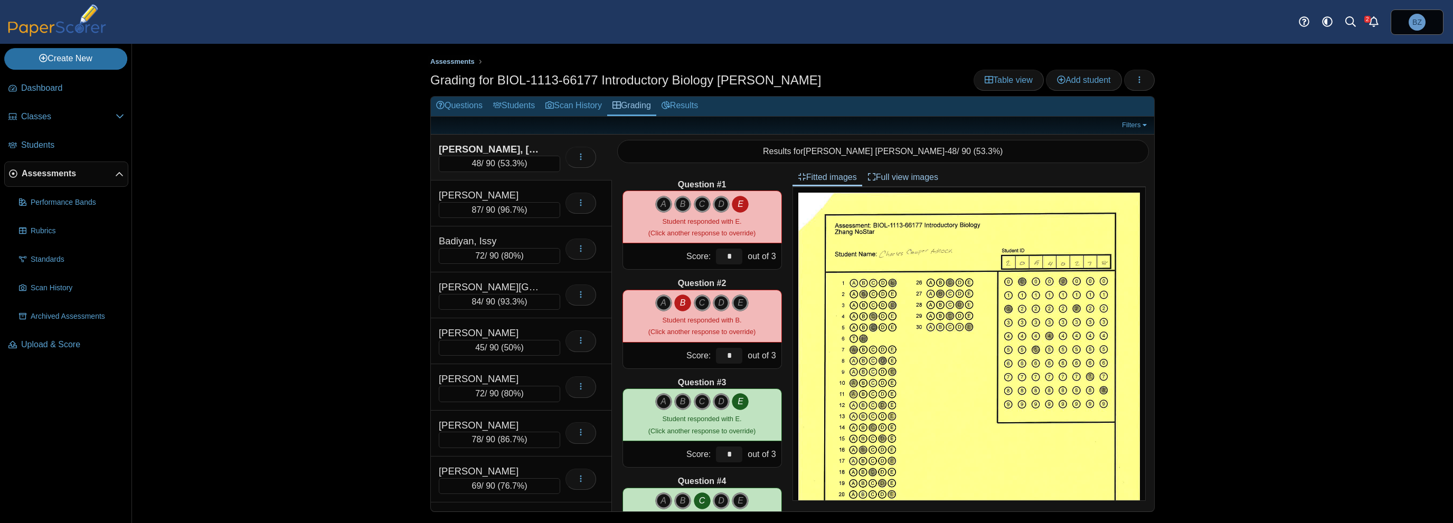
click at [455, 62] on span "Assessments" at bounding box center [452, 62] width 44 height 8
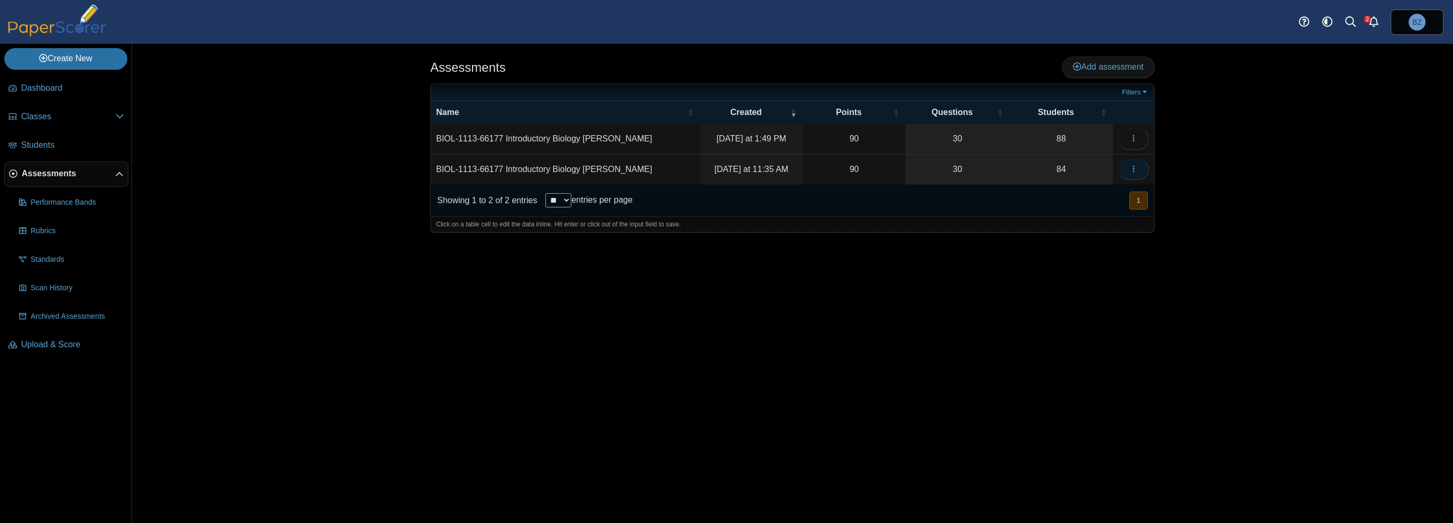
click at [1141, 170] on button "button" at bounding box center [1133, 169] width 31 height 21
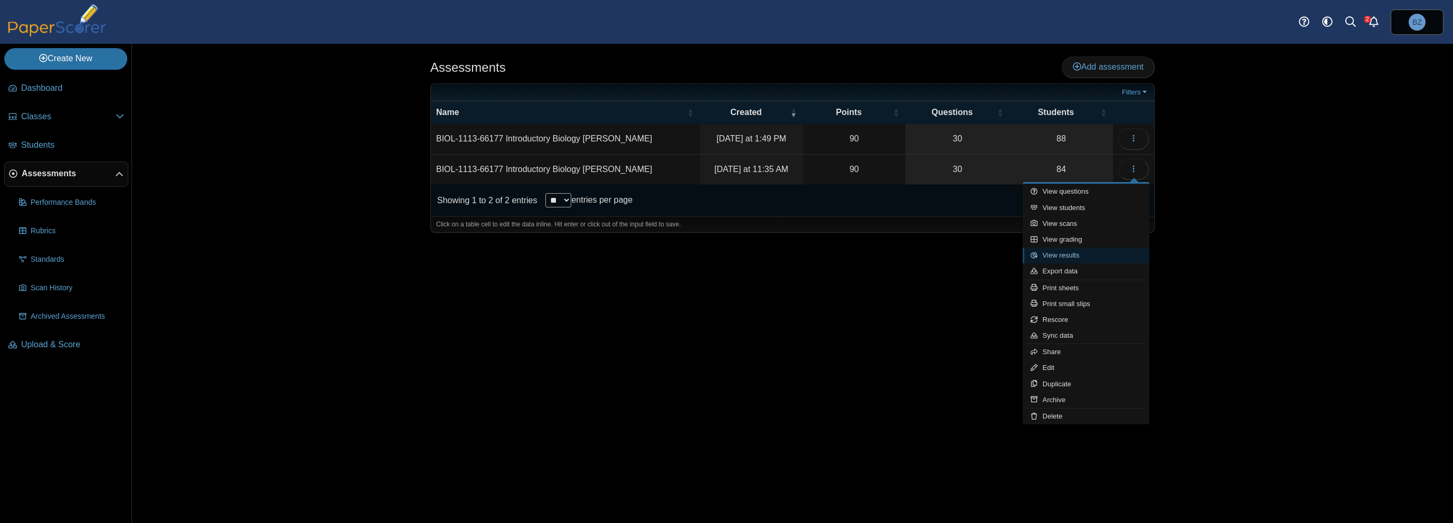
click at [1067, 261] on link "View results" at bounding box center [1086, 256] width 127 height 16
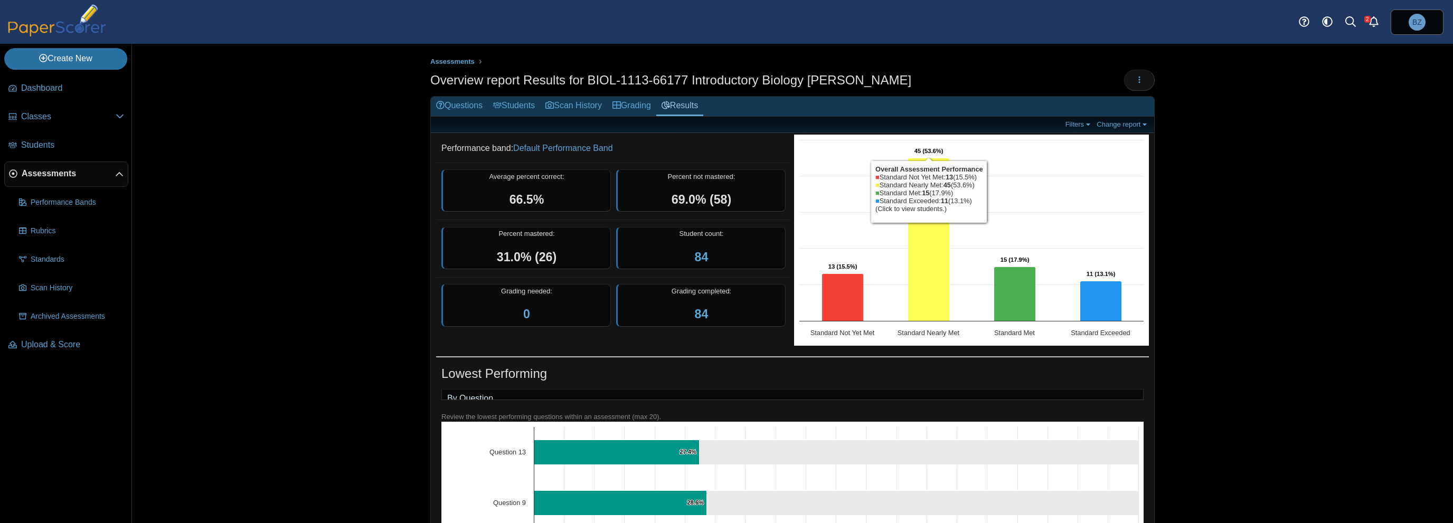
click at [923, 231] on icon "Standard Nearly Met, 45. Overall Assessment Performance." at bounding box center [929, 239] width 42 height 163
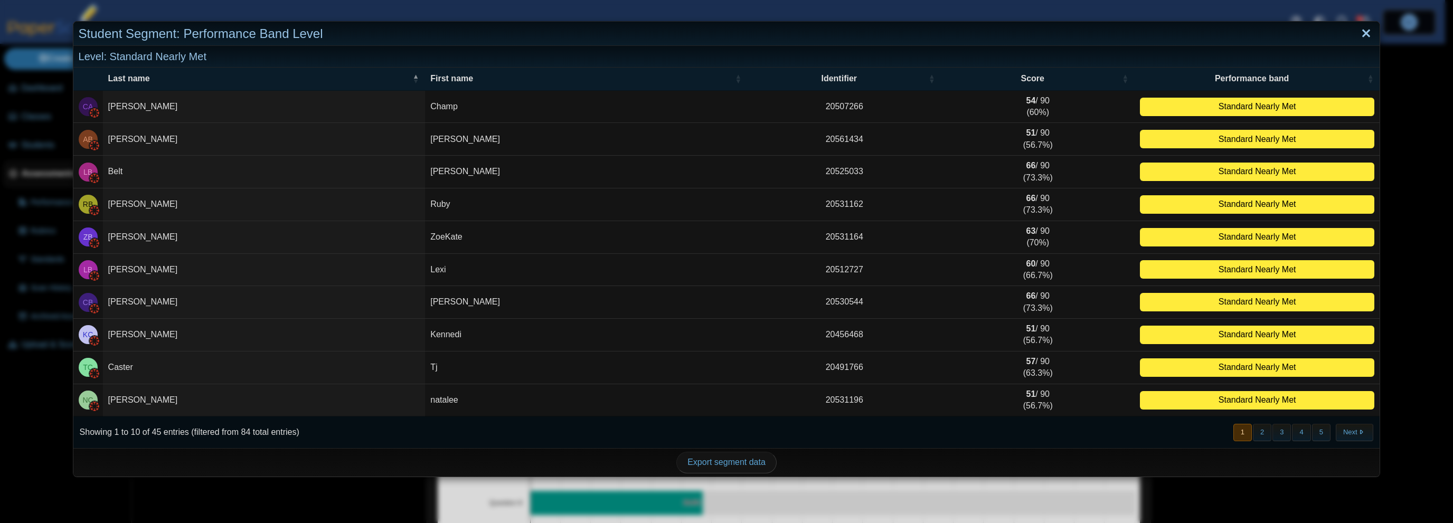
click at [1359, 31] on link "Close" at bounding box center [1366, 34] width 16 height 18
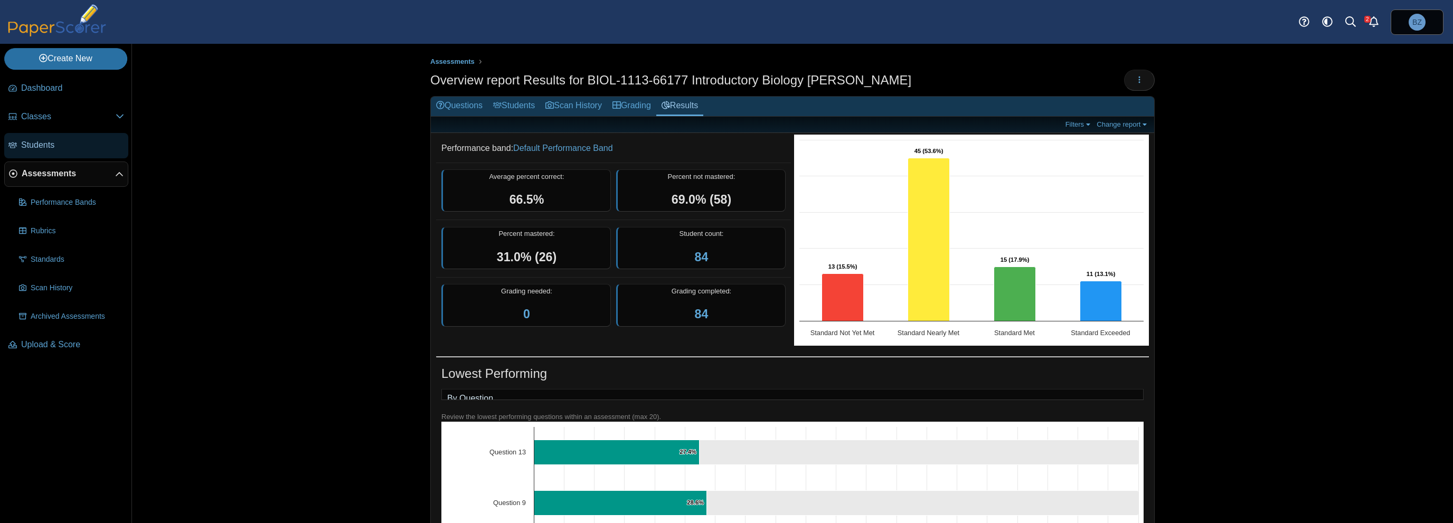
click at [57, 140] on span "Students" at bounding box center [72, 145] width 103 height 12
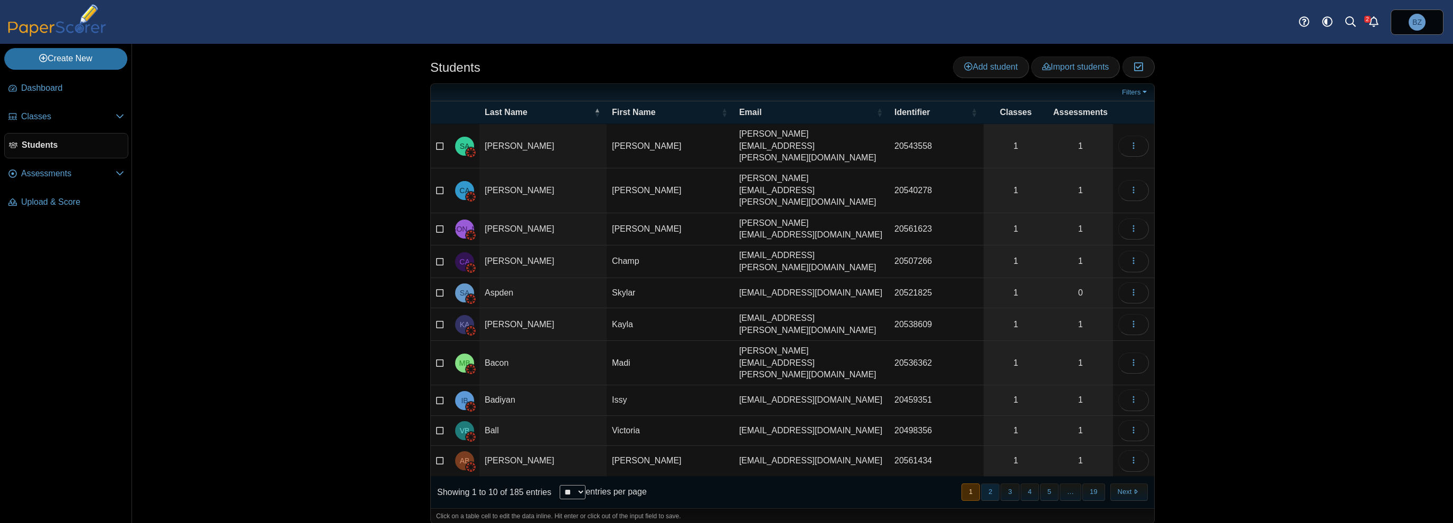
click at [998, 484] on button "2" at bounding box center [990, 492] width 18 height 17
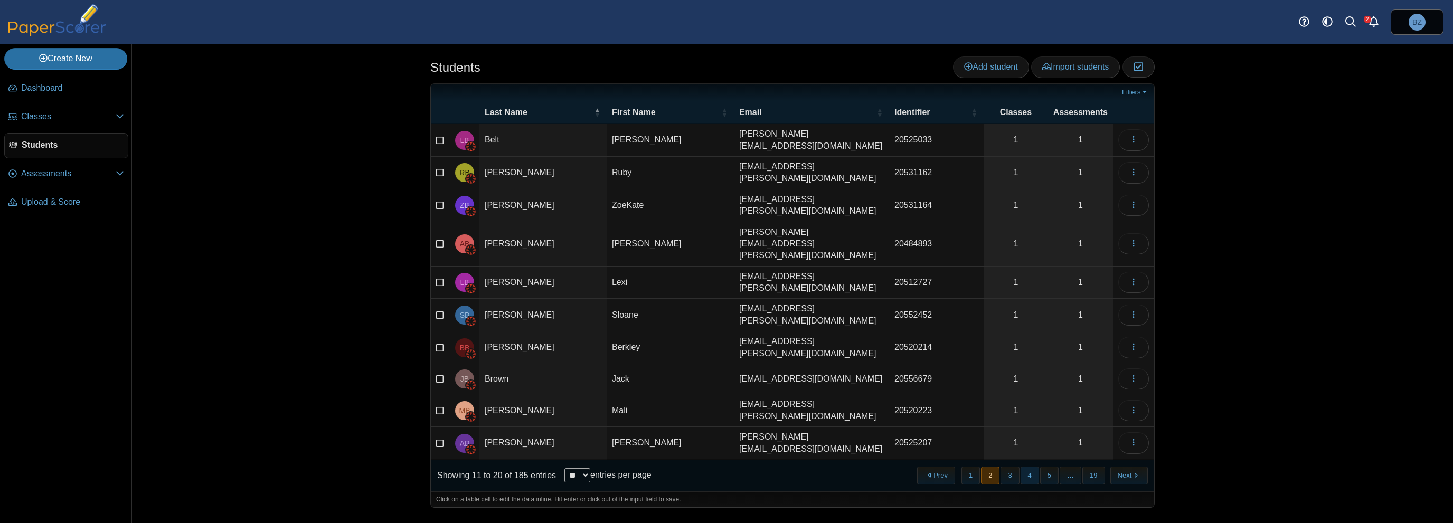
click at [1030, 467] on button "4" at bounding box center [1029, 475] width 18 height 17
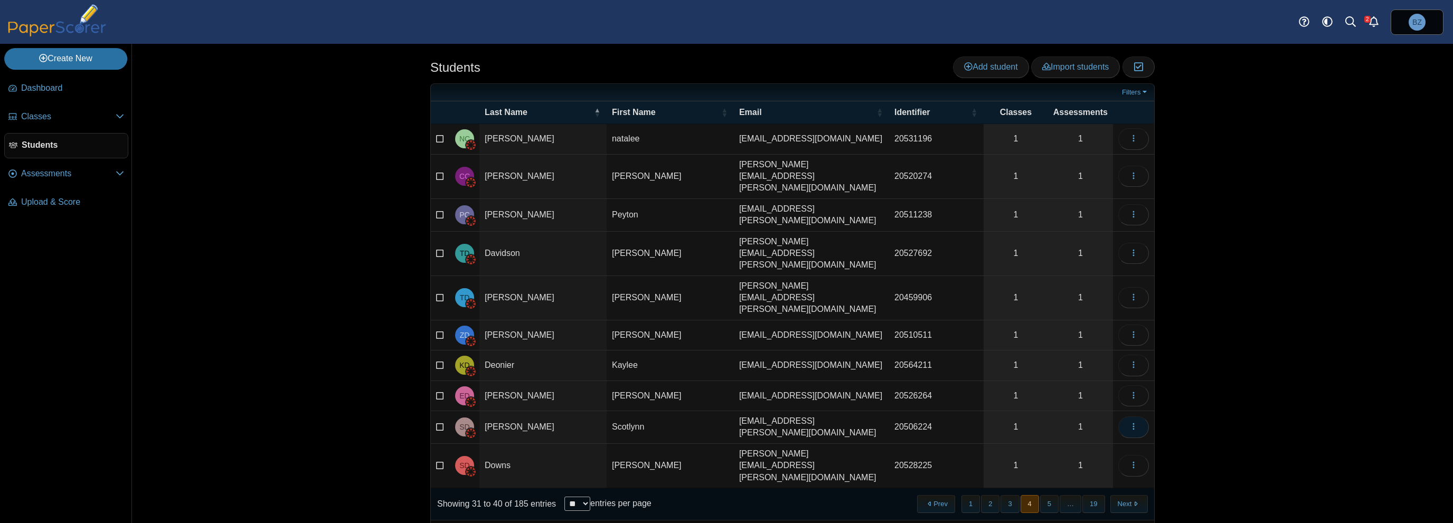
click at [1131, 422] on icon "button" at bounding box center [1133, 426] width 8 height 8
click at [1099, 399] on link "View profile" at bounding box center [1086, 402] width 127 height 16
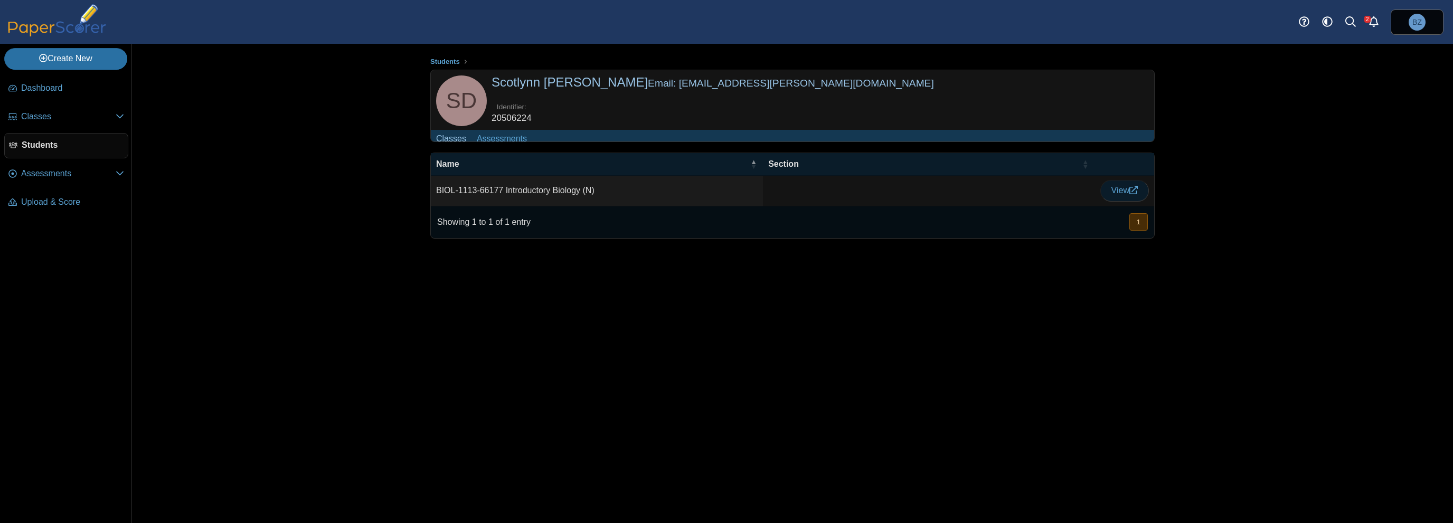
click at [1119, 201] on link "View" at bounding box center [1124, 190] width 49 height 21
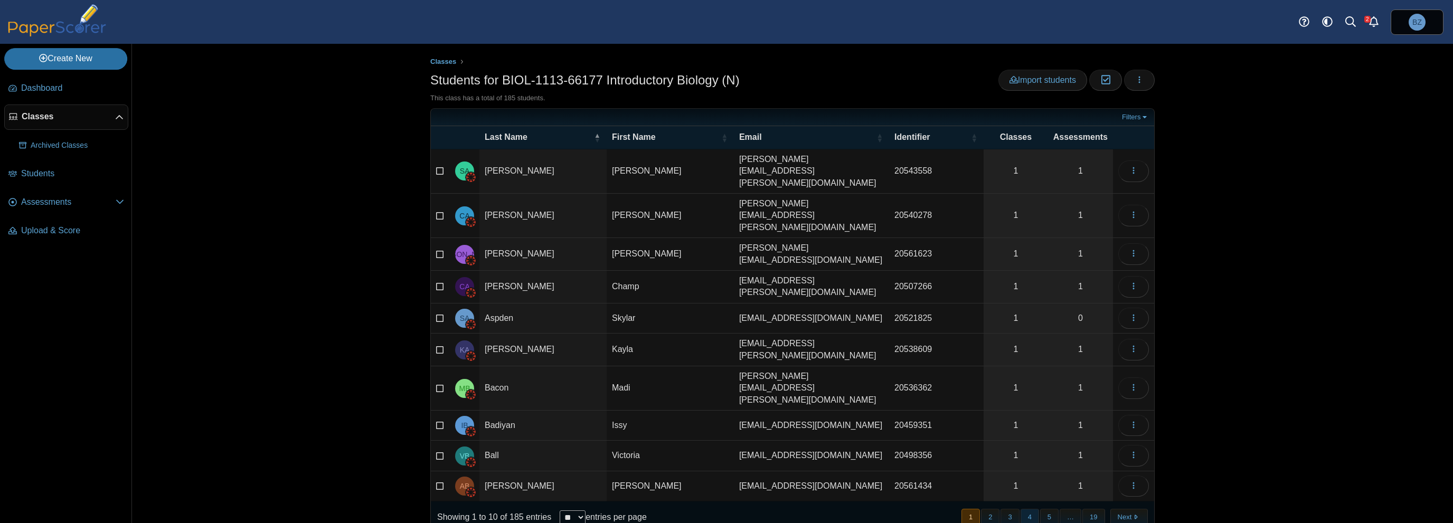
click at [1037, 509] on button "4" at bounding box center [1029, 517] width 18 height 17
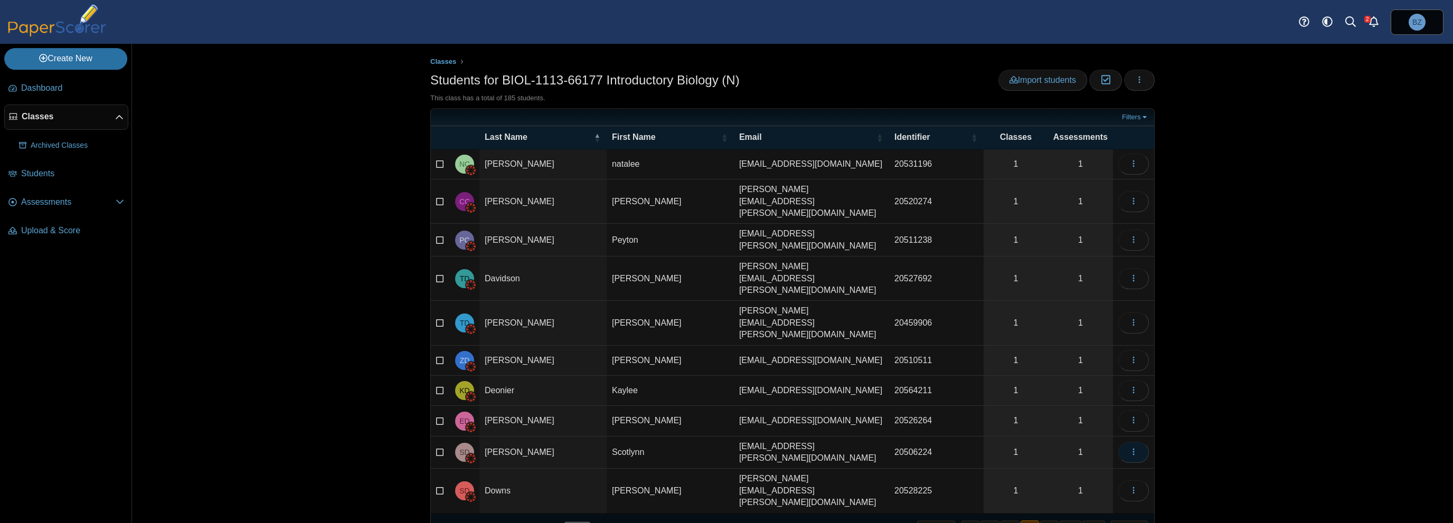
click at [1142, 442] on button "button" at bounding box center [1133, 452] width 31 height 21
click at [1100, 318] on link "View assessments" at bounding box center [1086, 317] width 127 height 16
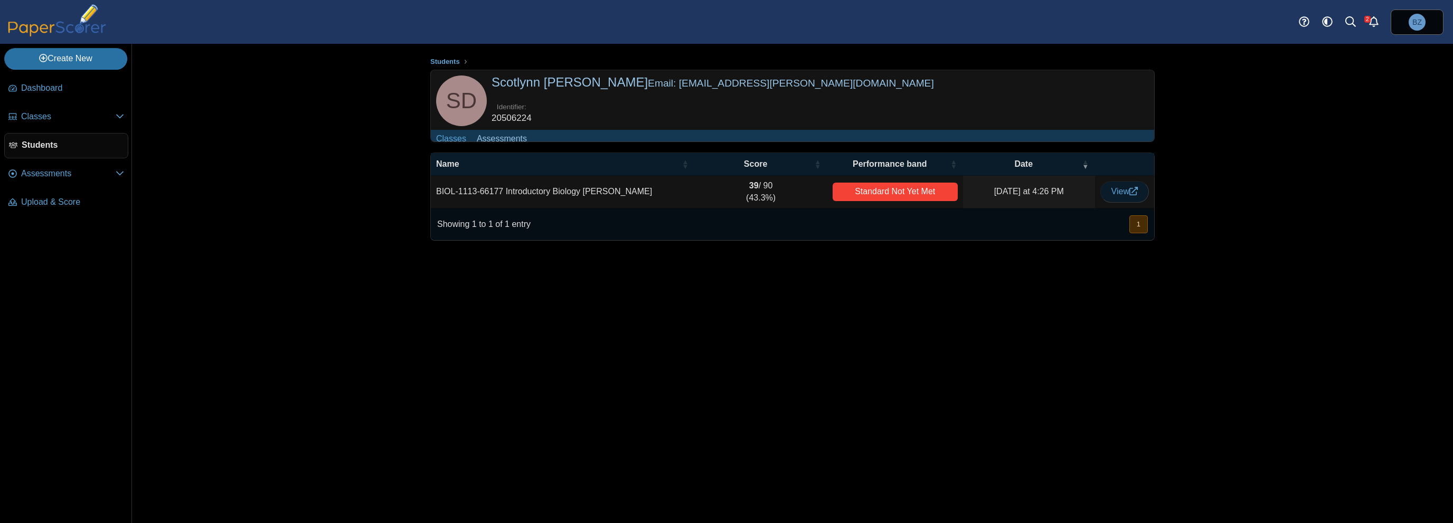
click at [1119, 196] on span "View" at bounding box center [1124, 191] width 26 height 9
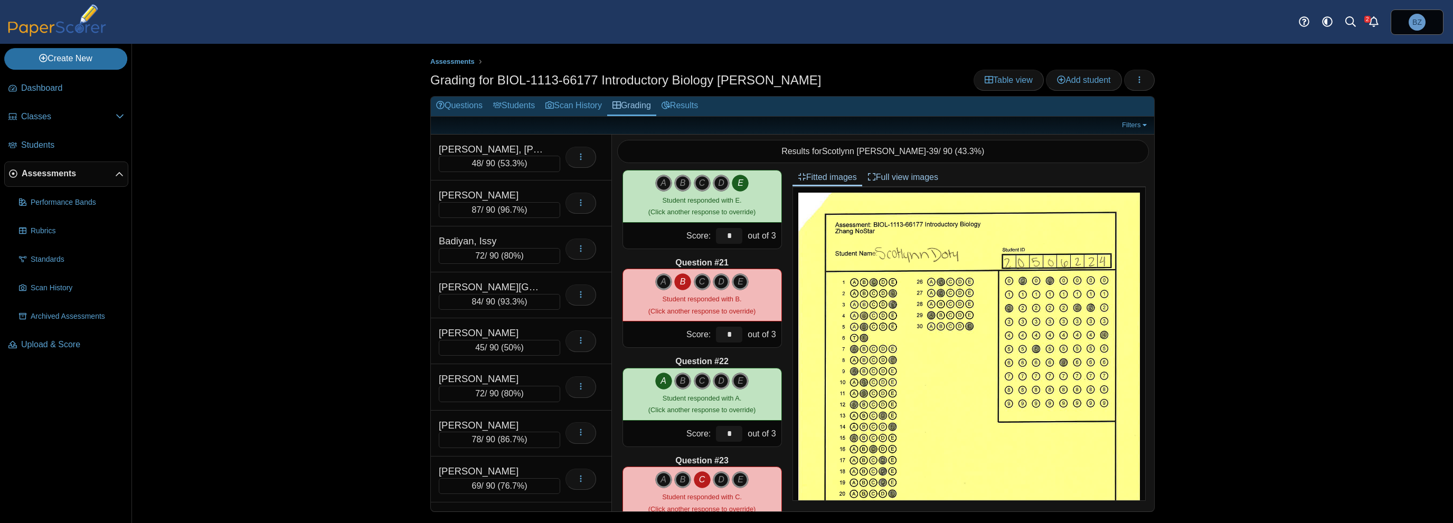
scroll to position [2323, 0]
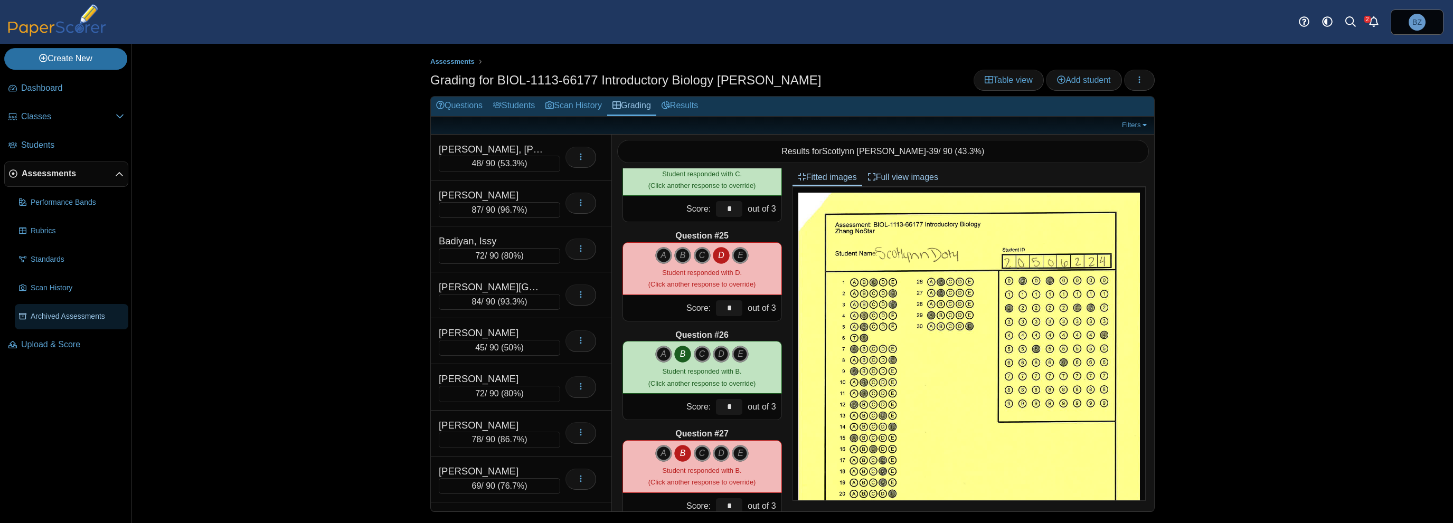
click at [79, 314] on span "Archived Assessments" at bounding box center [77, 316] width 93 height 11
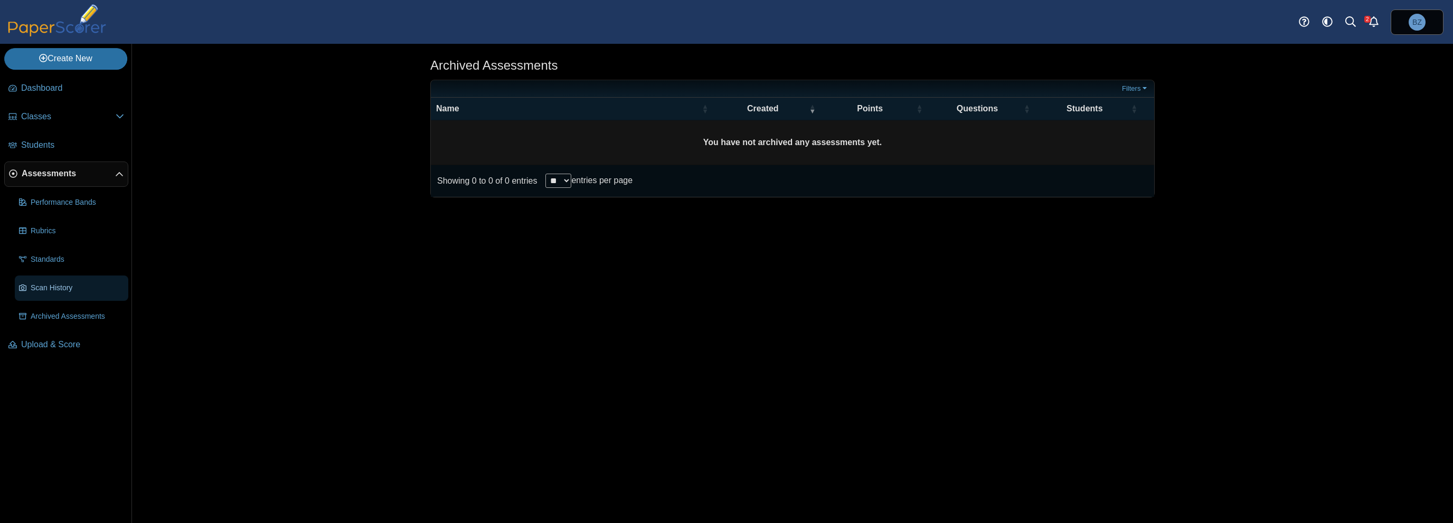
click at [72, 292] on link "Scan History" at bounding box center [71, 288] width 113 height 25
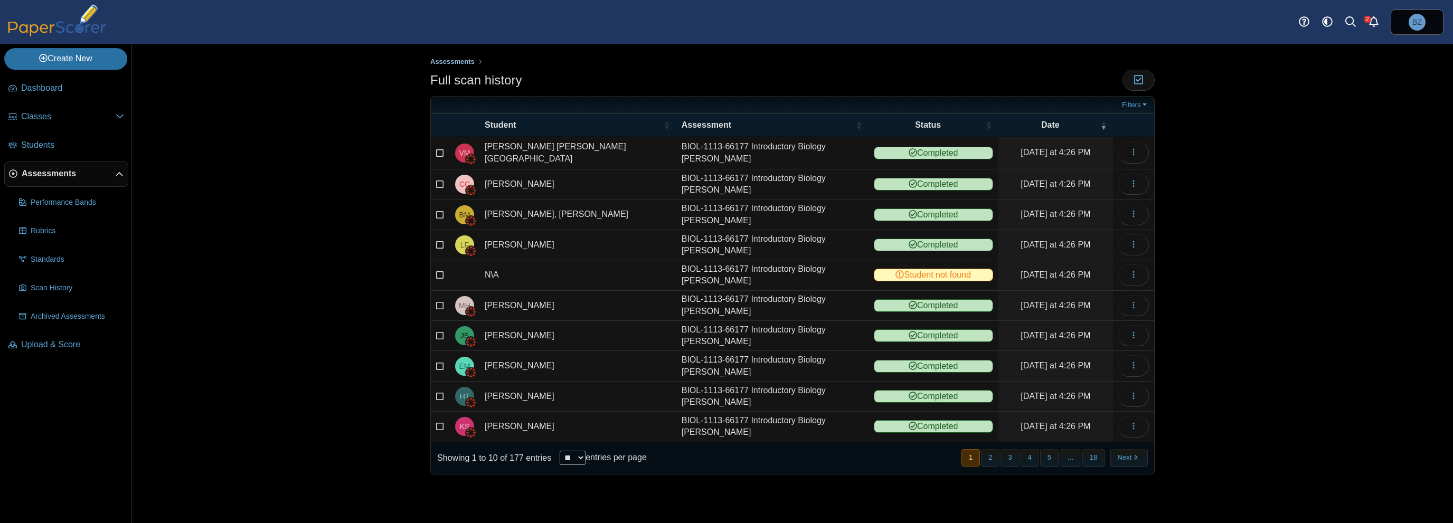
click at [455, 58] on span "Assessments" at bounding box center [452, 62] width 44 height 8
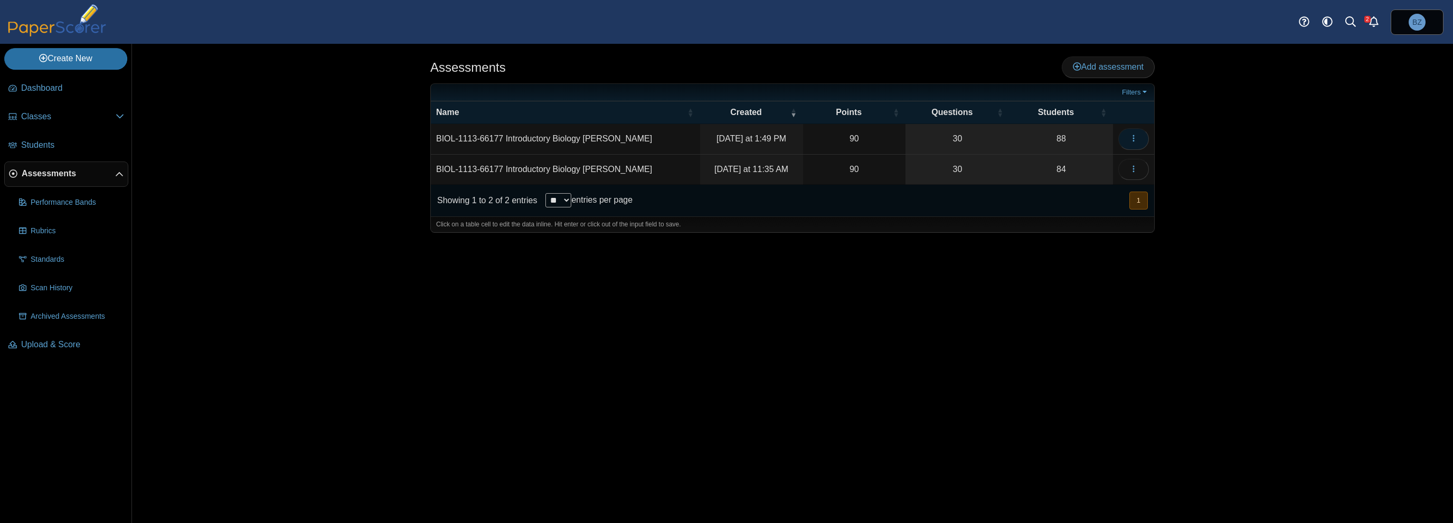
click at [1141, 141] on button "button" at bounding box center [1133, 138] width 31 height 21
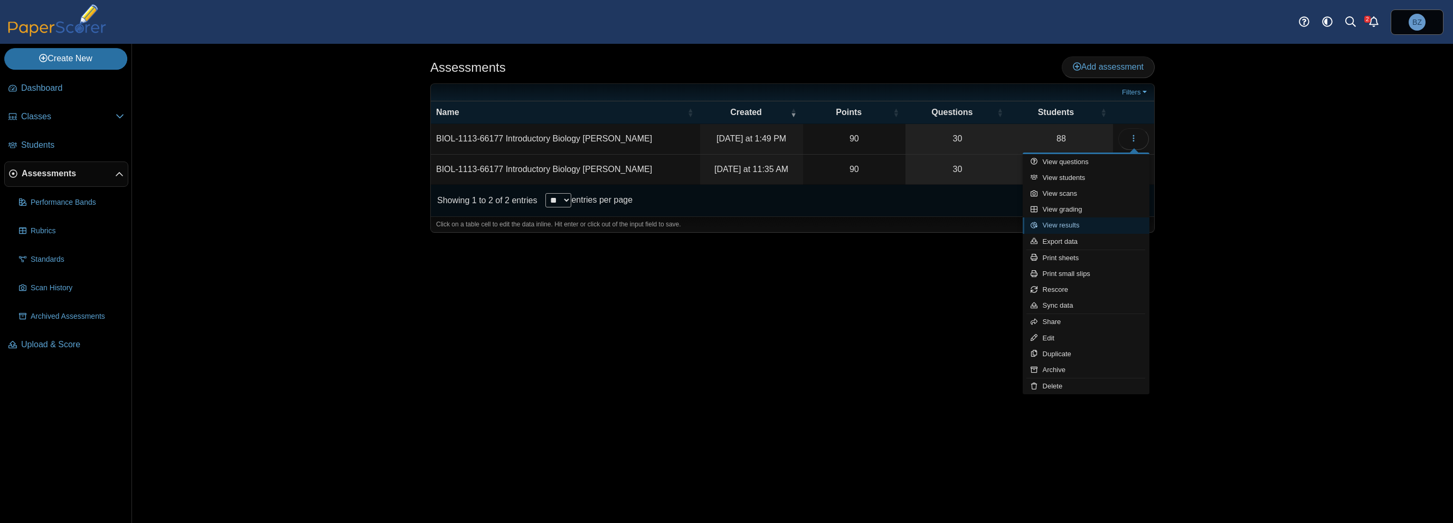
click at [1093, 227] on link "View results" at bounding box center [1086, 225] width 127 height 16
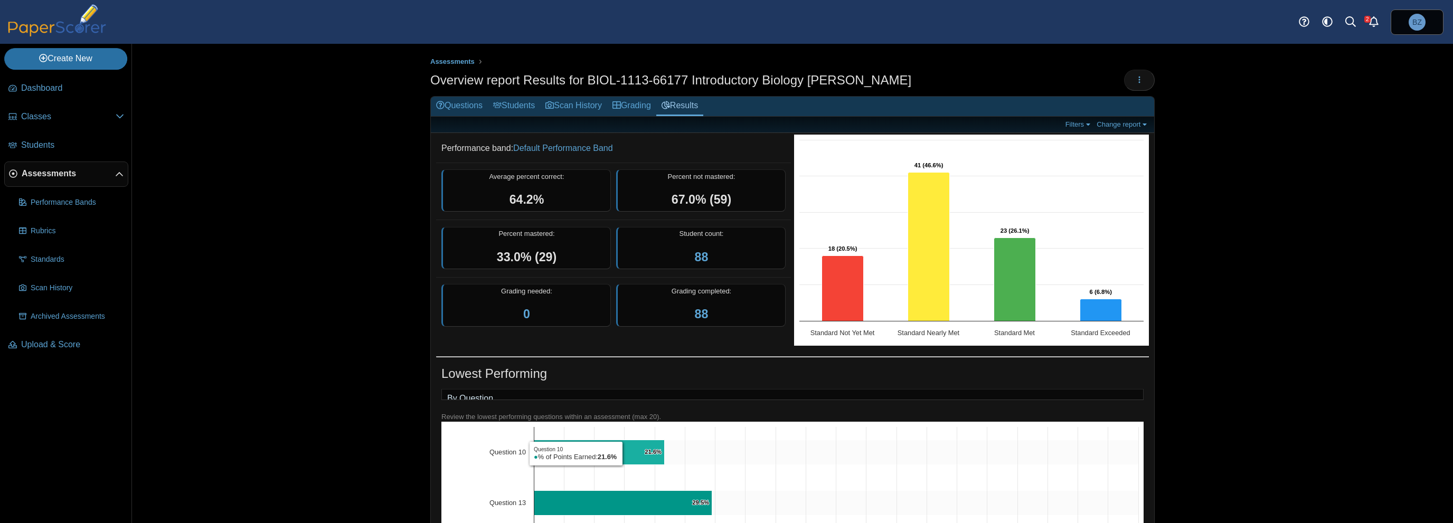
click at [621, 460] on icon "Question 10, 21.6%. % of Points Earned." at bounding box center [599, 452] width 130 height 25
click at [658, 462] on icon "Question 10, 21.6%. % of Points Earned." at bounding box center [599, 452] width 130 height 25
click at [636, 462] on icon "Question 10, 21.6%. % of Points Earned." at bounding box center [599, 452] width 130 height 25
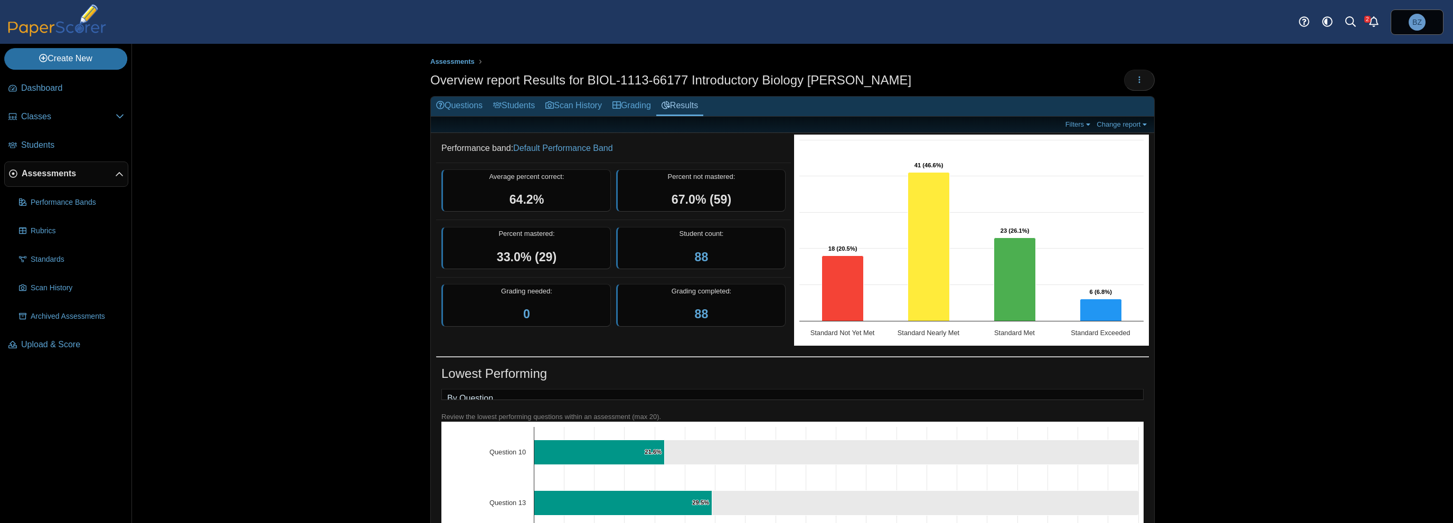
click at [387, 506] on div "Assessments Overview report Results for BIOL-1113-66177 Introductory Biology [P…" at bounding box center [792, 283] width 1321 height 479
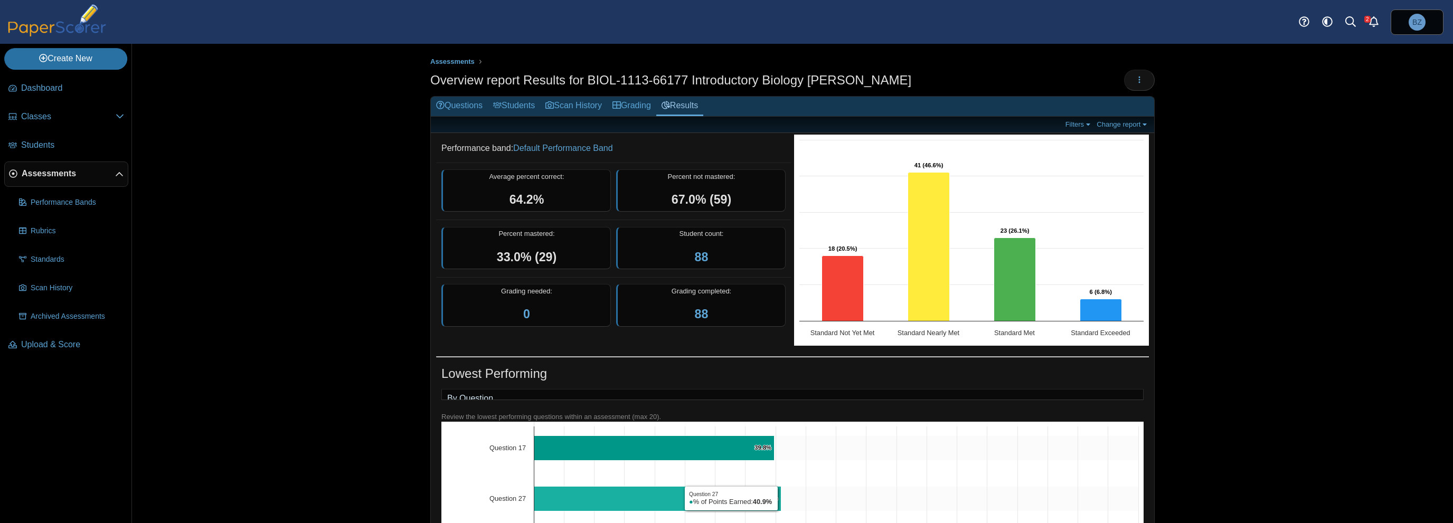
scroll to position [158, 0]
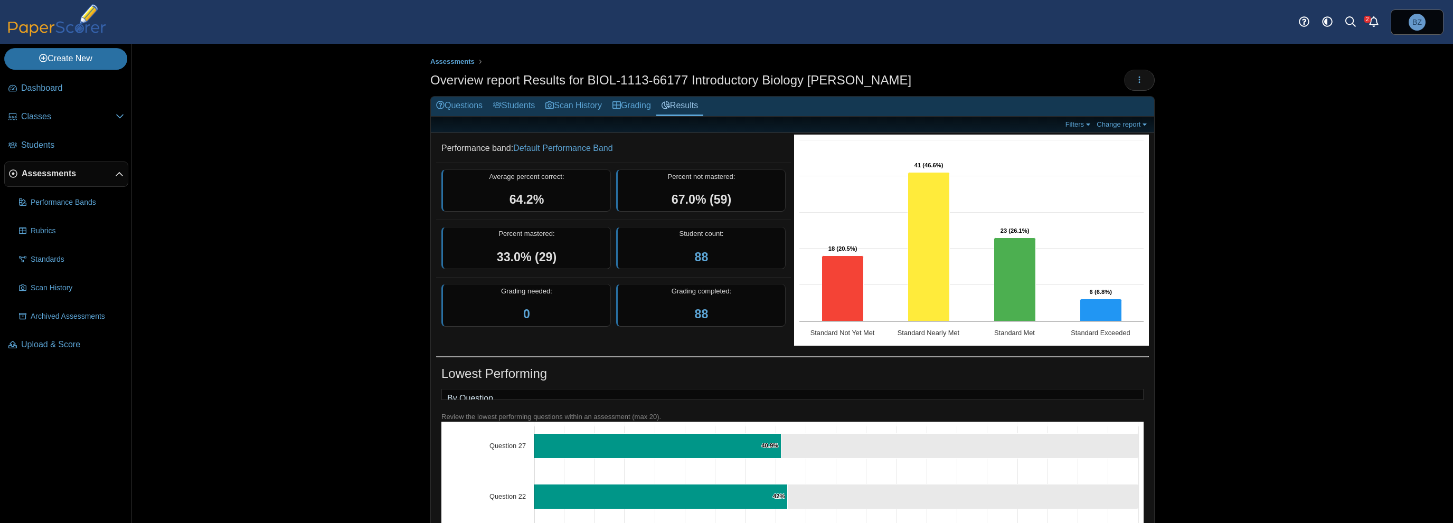
click at [295, 441] on div "Assessments Overview report Results for BIOL-1113-66177 Introductory Biology [P…" at bounding box center [792, 283] width 1321 height 479
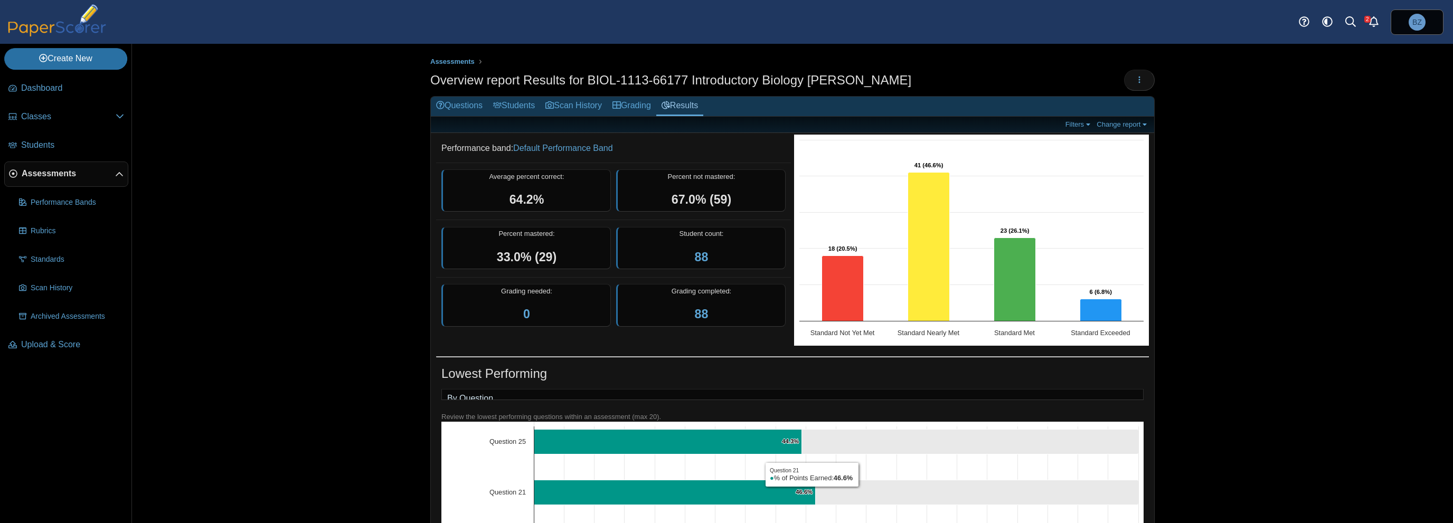
scroll to position [422, 0]
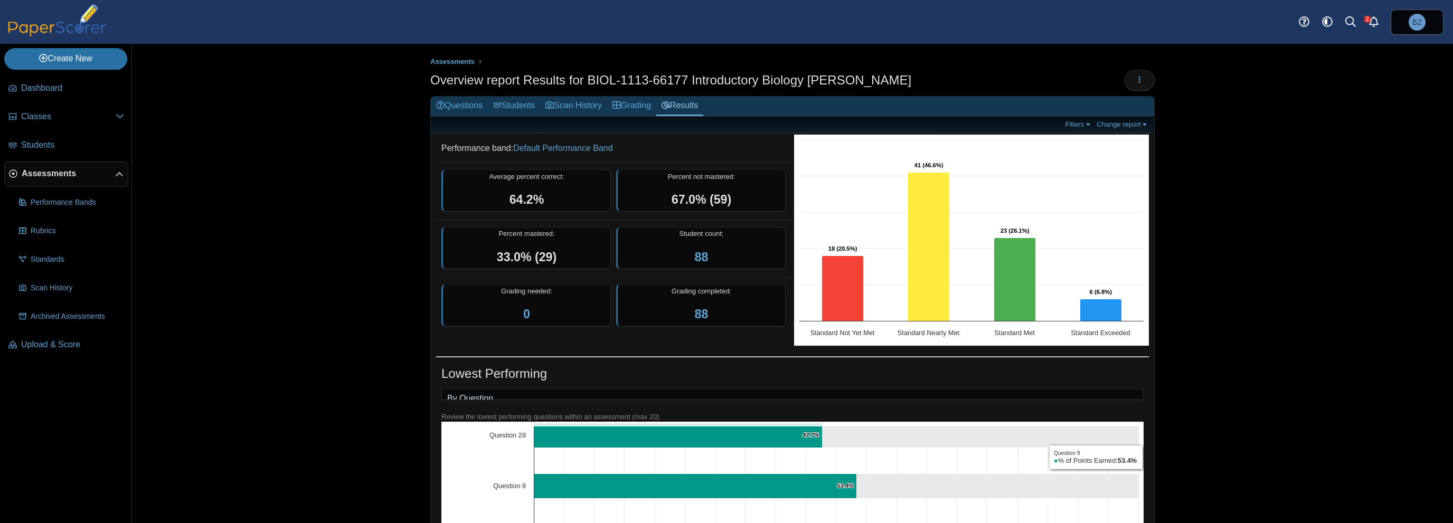
click at [1326, 459] on div "Assessments Overview report Results for BIOL-1113-66177 Introductory Biology Zh…" at bounding box center [792, 283] width 1321 height 479
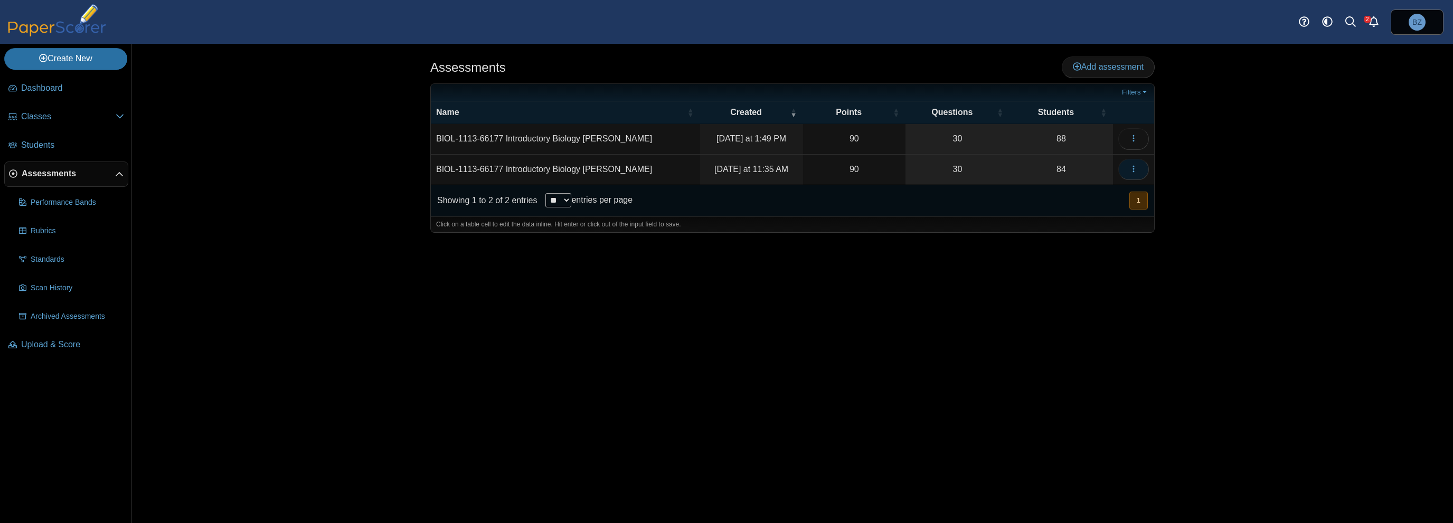
click at [1126, 168] on button "button" at bounding box center [1133, 169] width 31 height 21
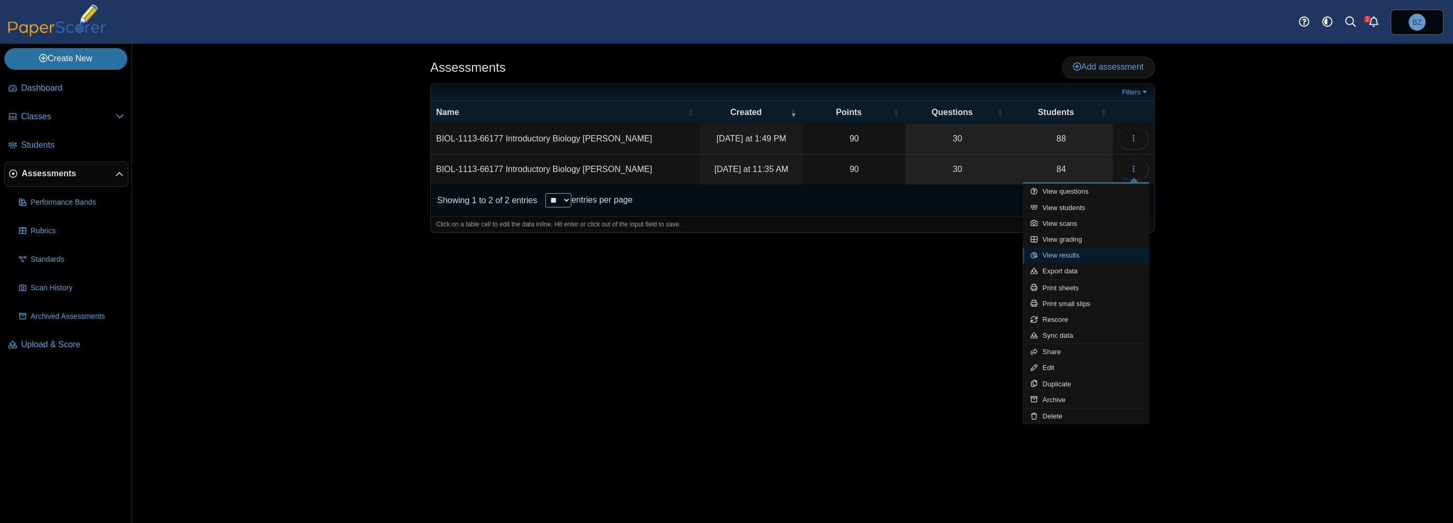
click at [1115, 252] on link "View results" at bounding box center [1086, 256] width 127 height 16
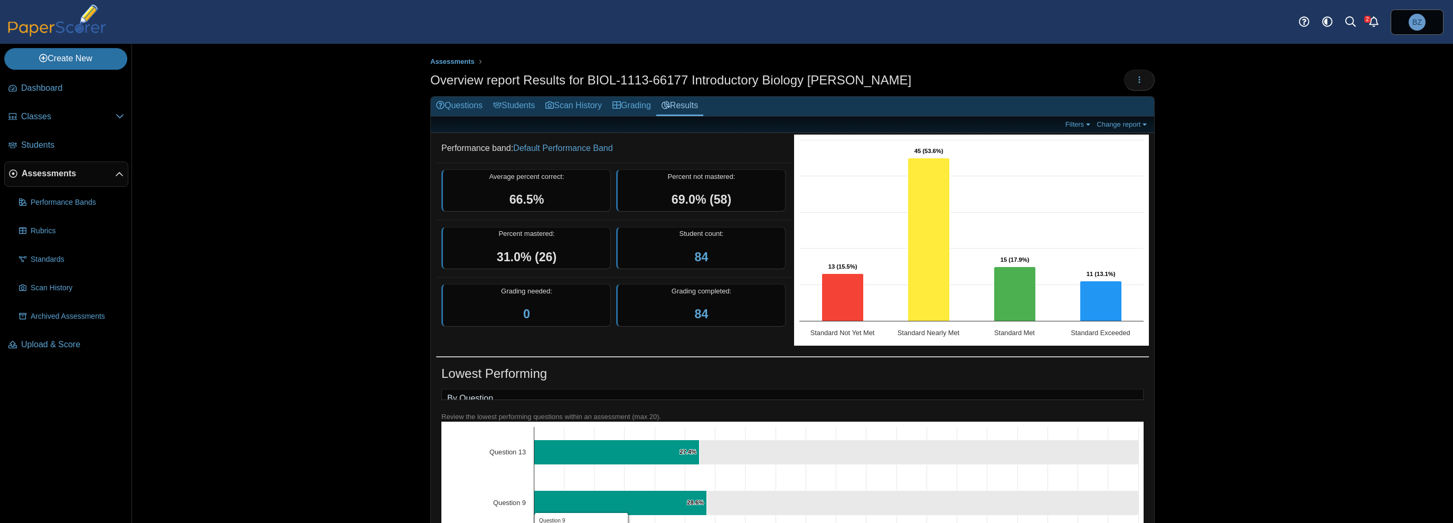
click at [373, 517] on div "Assessments Overview report Results for BIOL-1113-66177 Introductory Biology [P…" at bounding box center [792, 283] width 1321 height 479
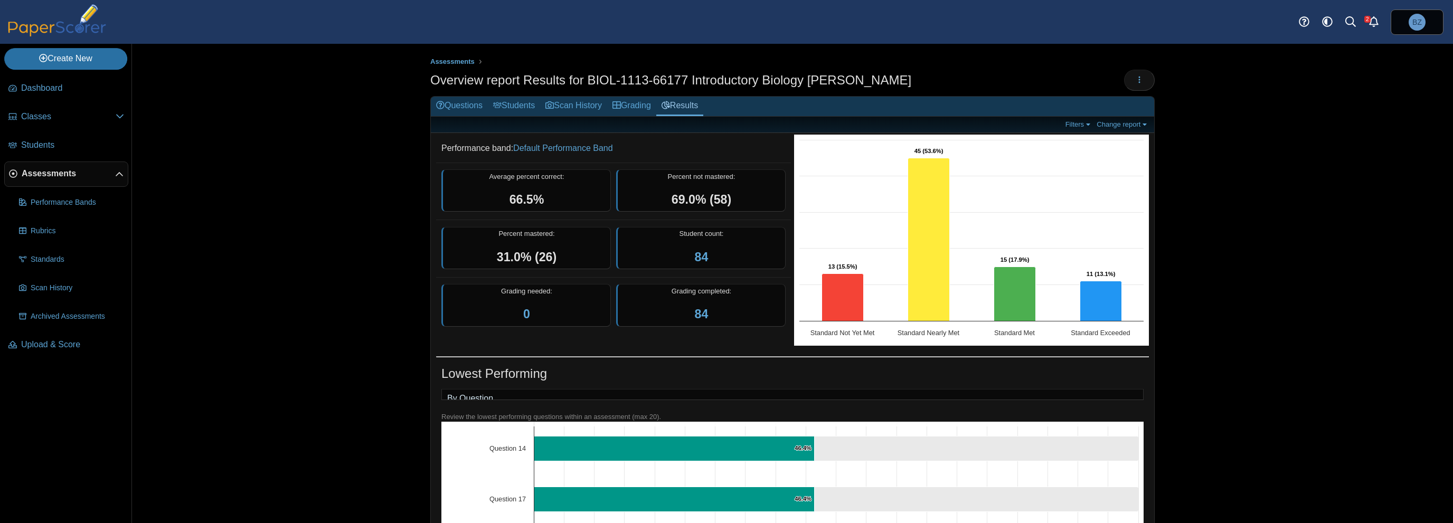
scroll to position [106, 0]
click at [353, 423] on div "Assessments Overview report Results for BIOL-1113-66177 Introductory Biology [P…" at bounding box center [792, 283] width 1321 height 479
